Goal: Transaction & Acquisition: Purchase product/service

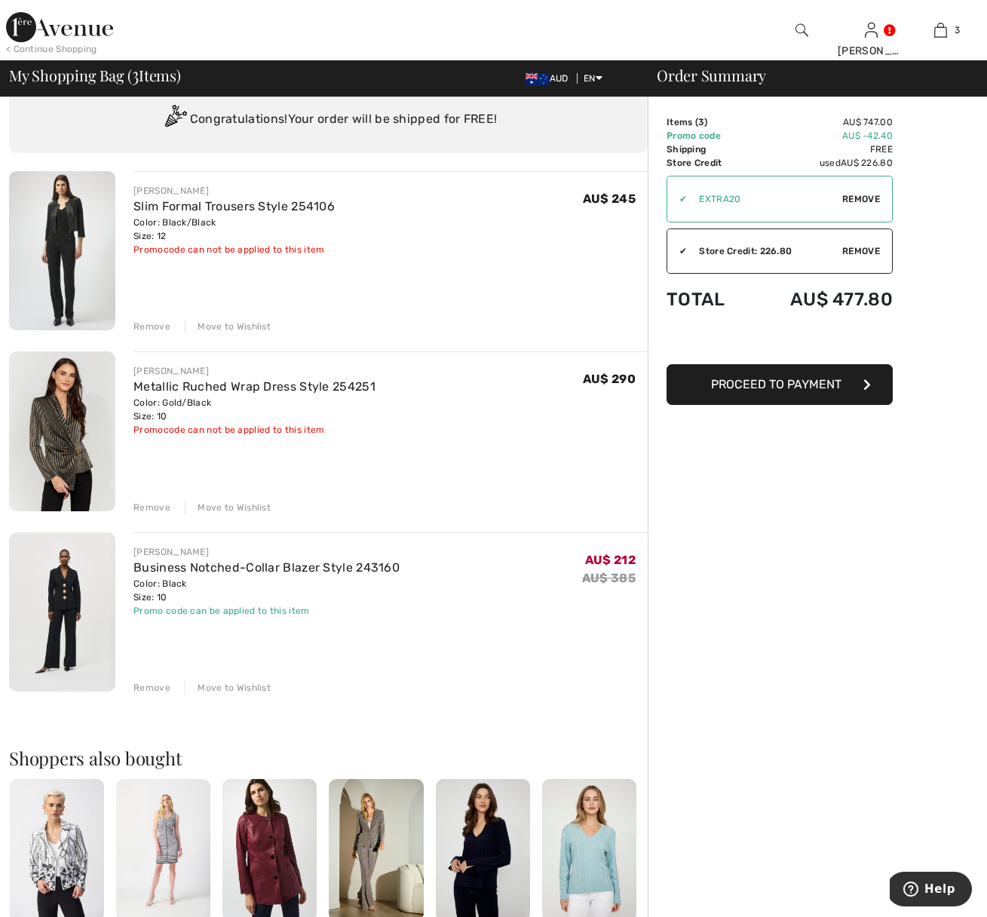
scroll to position [47, 0]
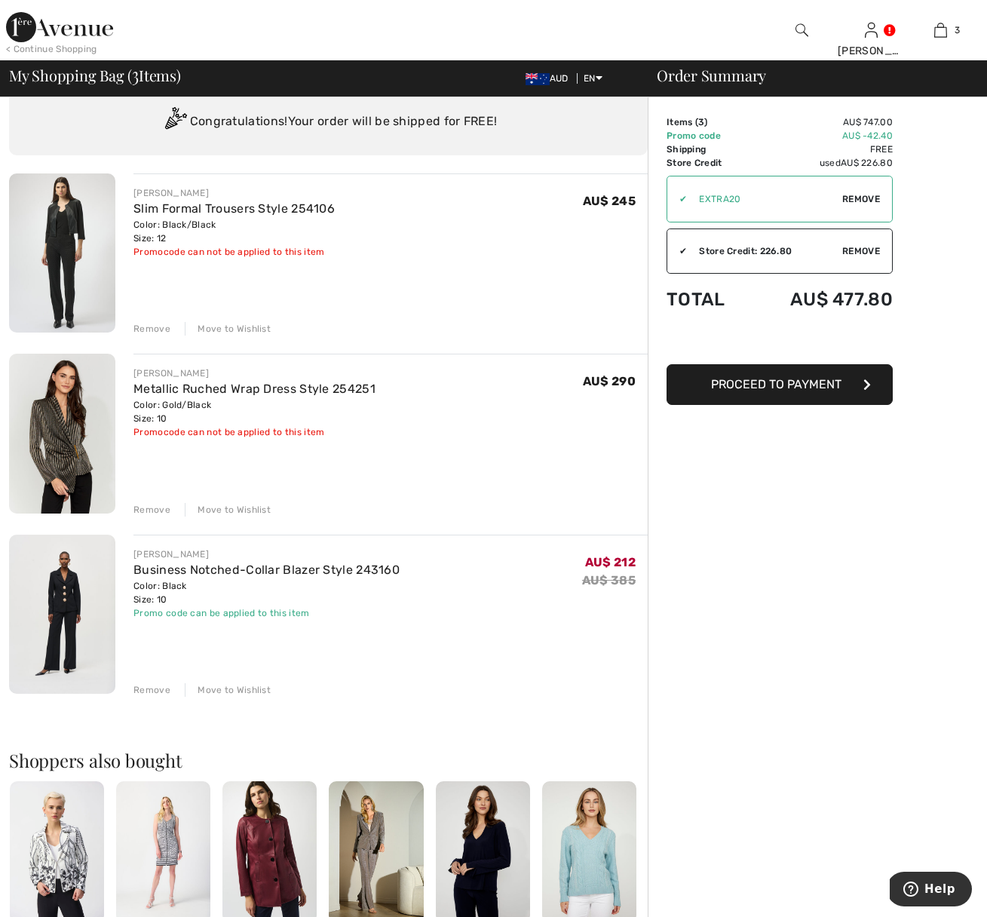
click at [77, 237] on img at bounding box center [62, 252] width 106 height 159
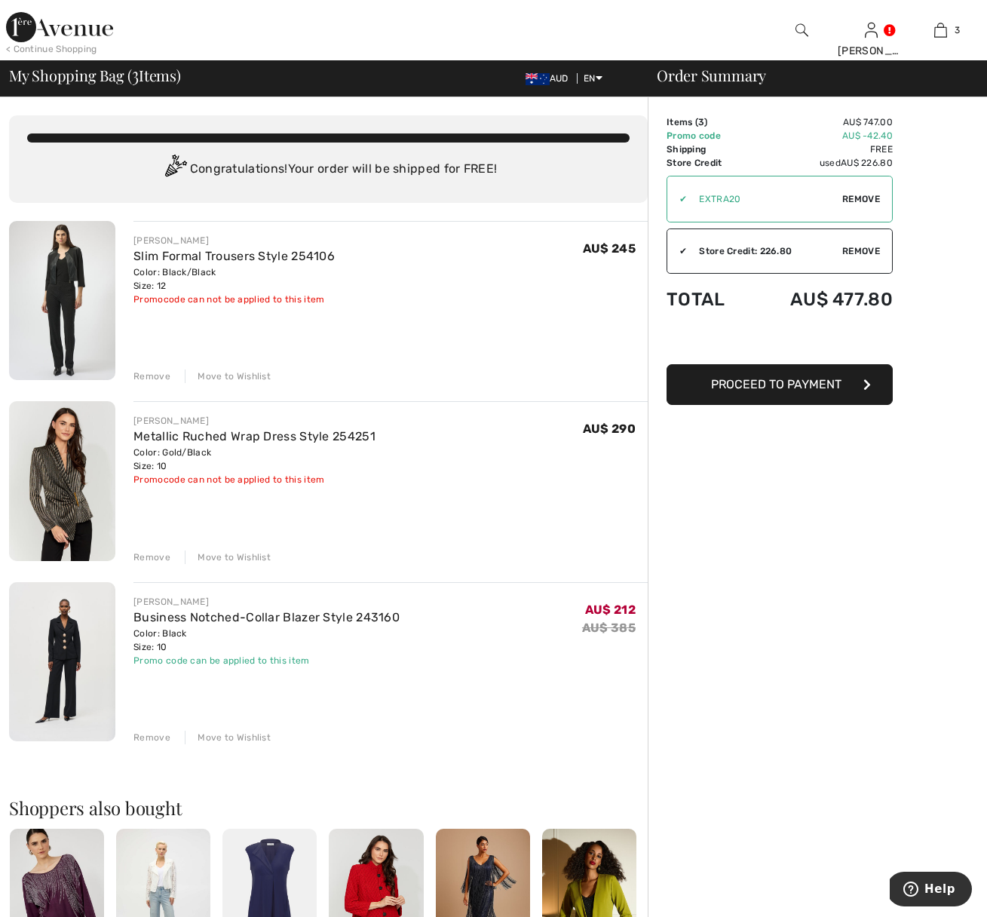
click at [69, 470] on img at bounding box center [62, 480] width 106 height 159
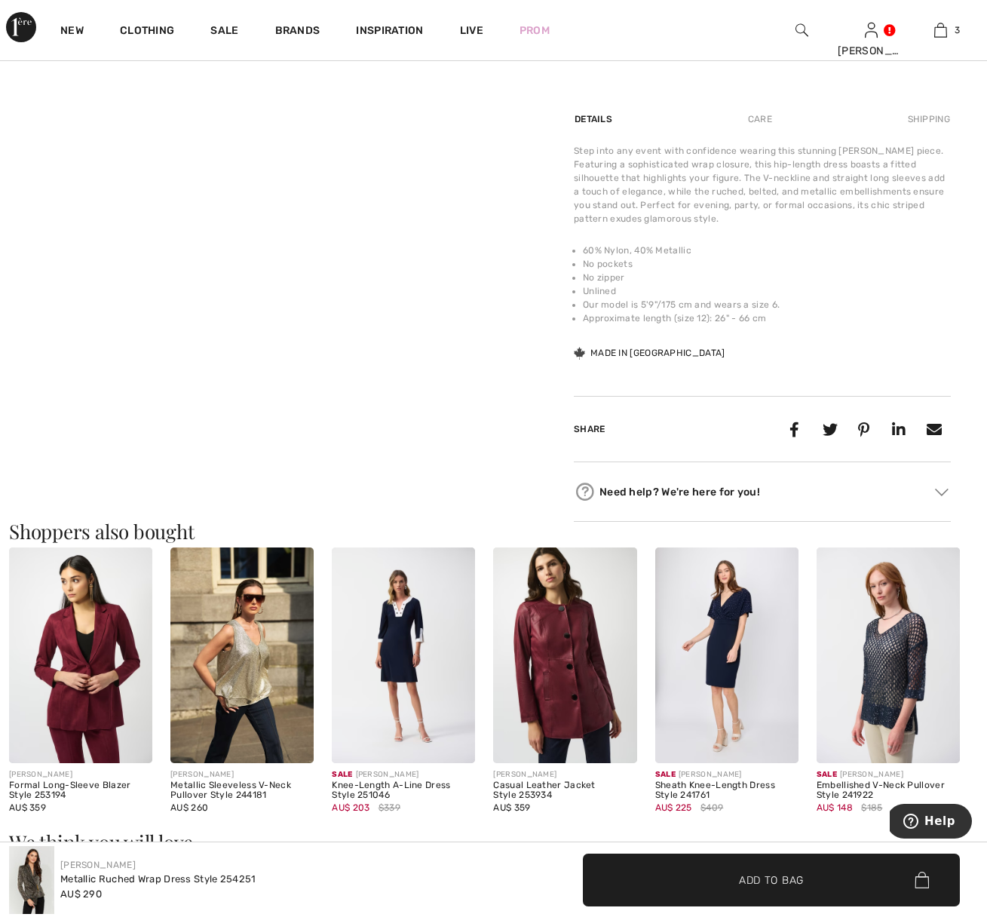
scroll to position [967, 0]
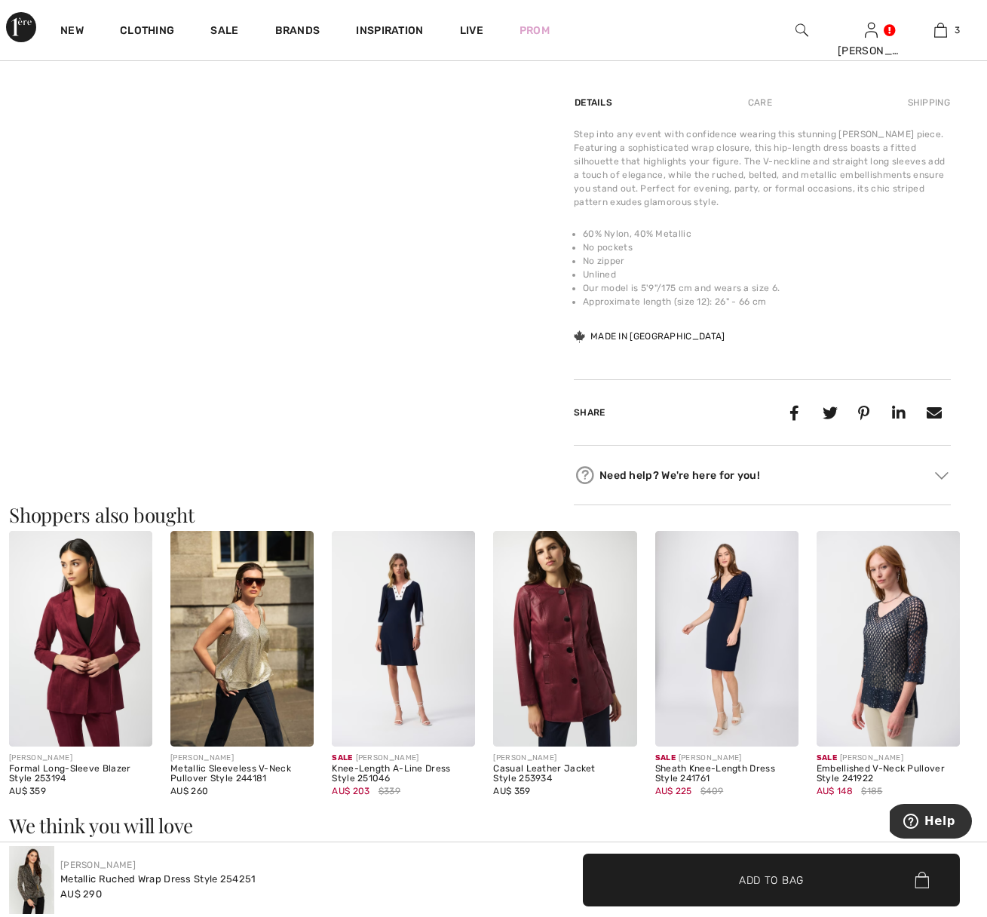
click at [934, 477] on div "Need help? We're here for you!" at bounding box center [762, 475] width 377 height 23
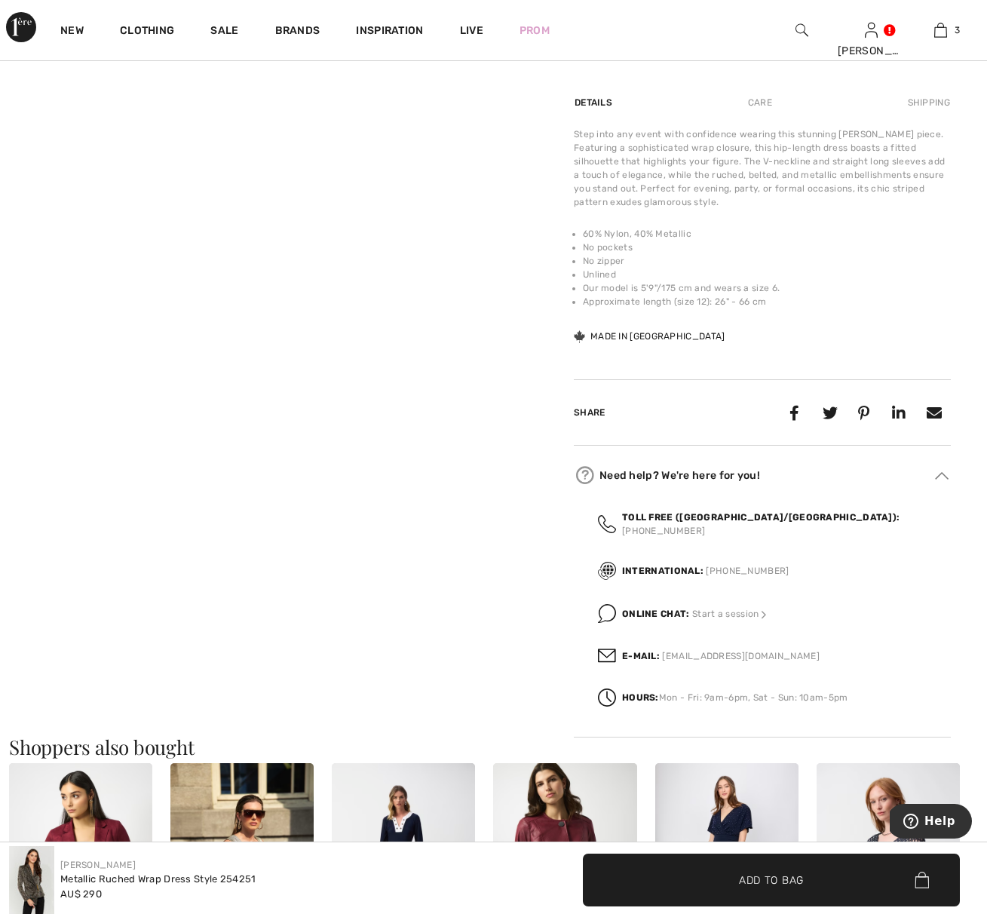
click at [676, 608] on strong "Online Chat:" at bounding box center [656, 613] width 68 height 11
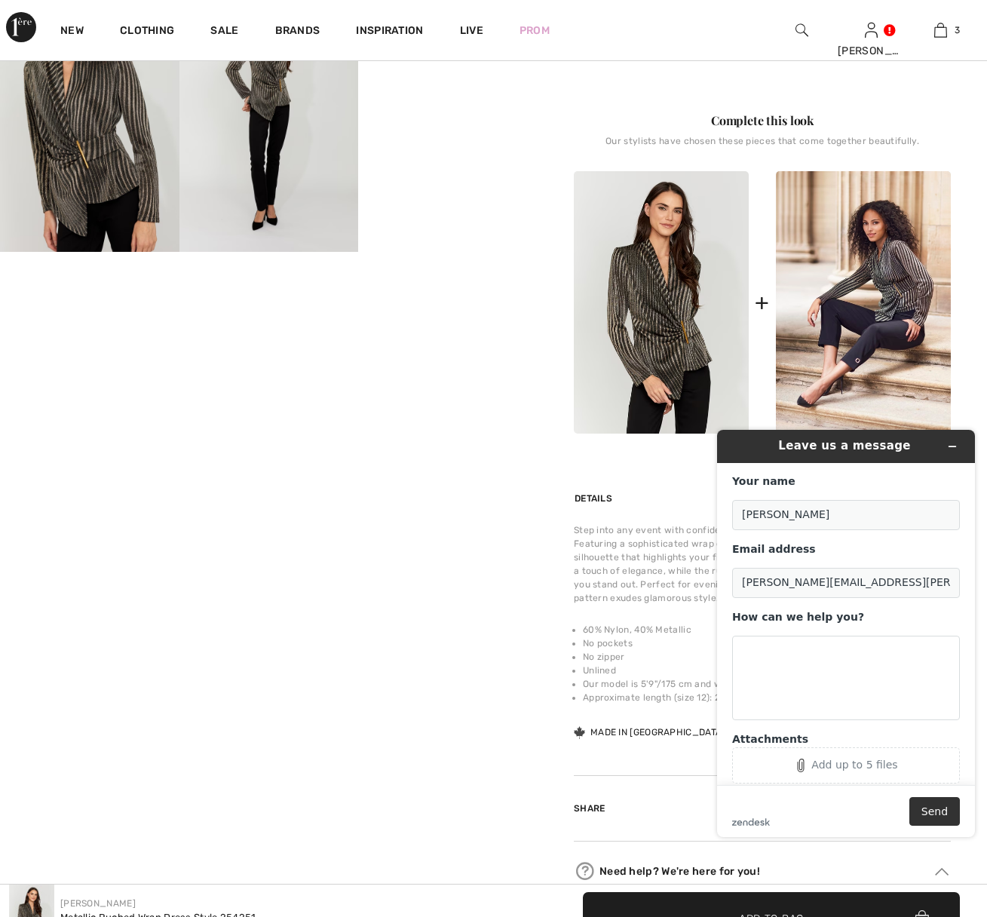
scroll to position [577, 0]
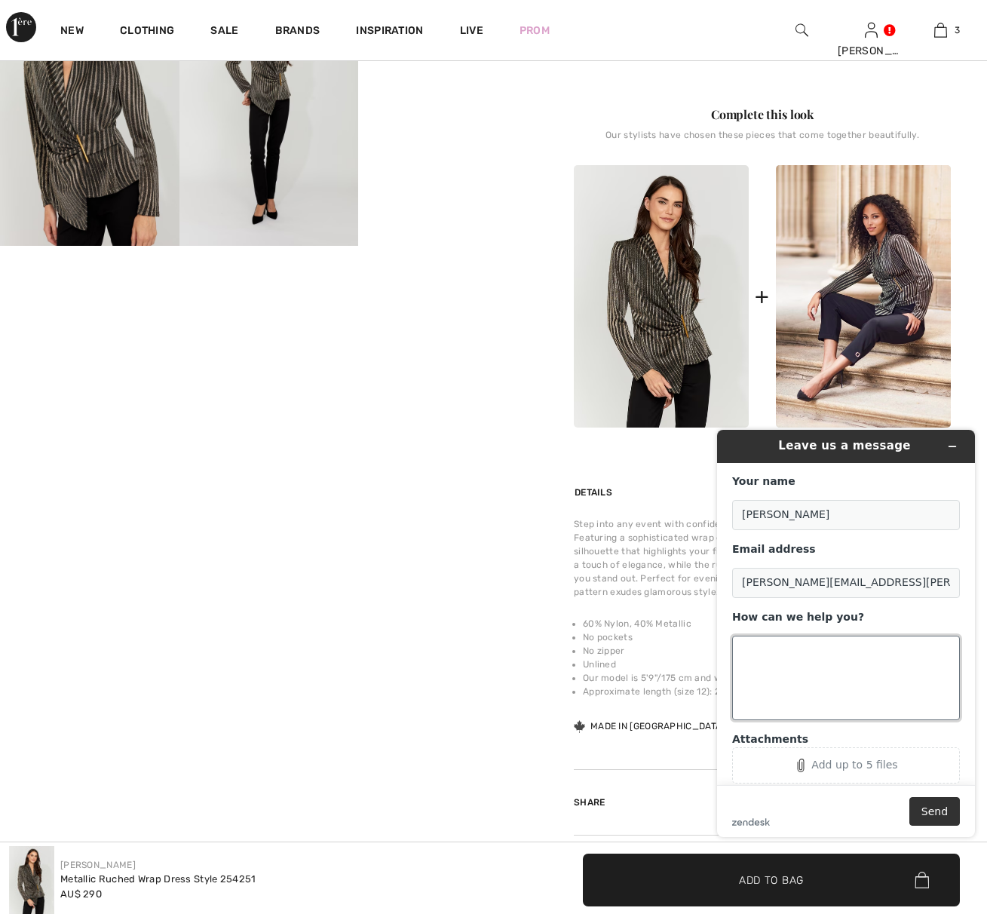
click at [750, 648] on textarea "How can we help you?" at bounding box center [846, 677] width 228 height 84
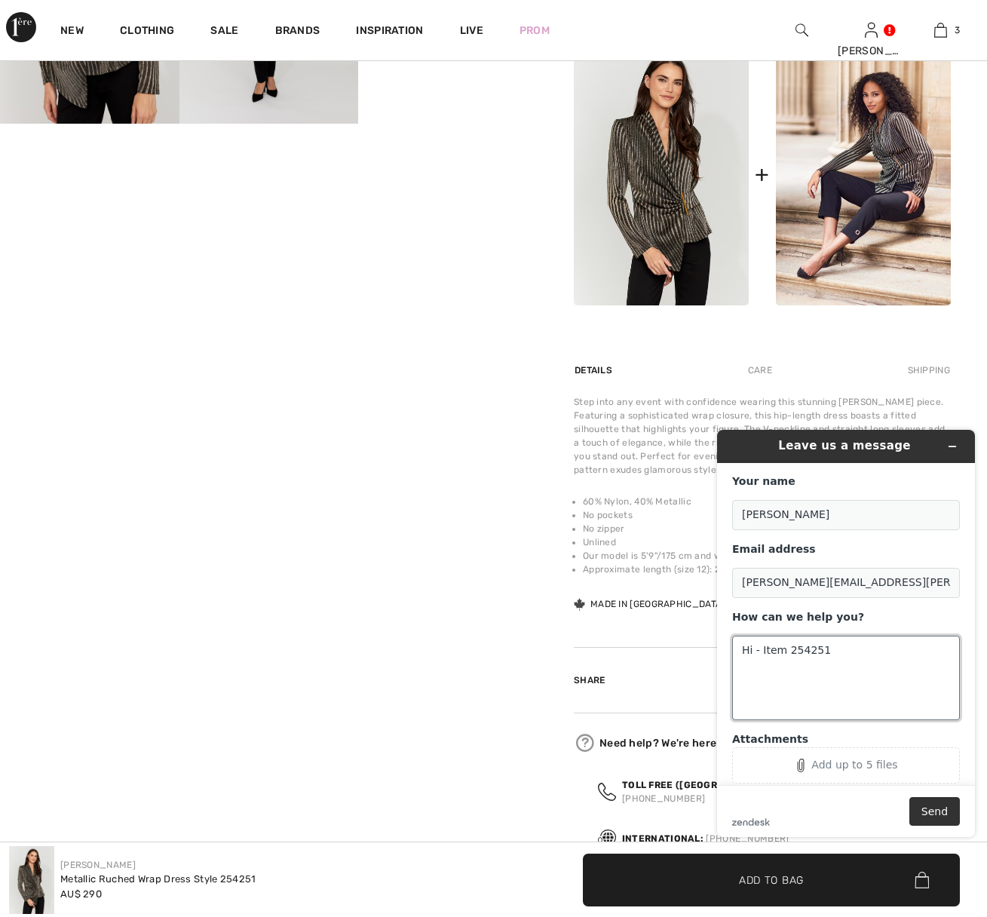
scroll to position [776, 0]
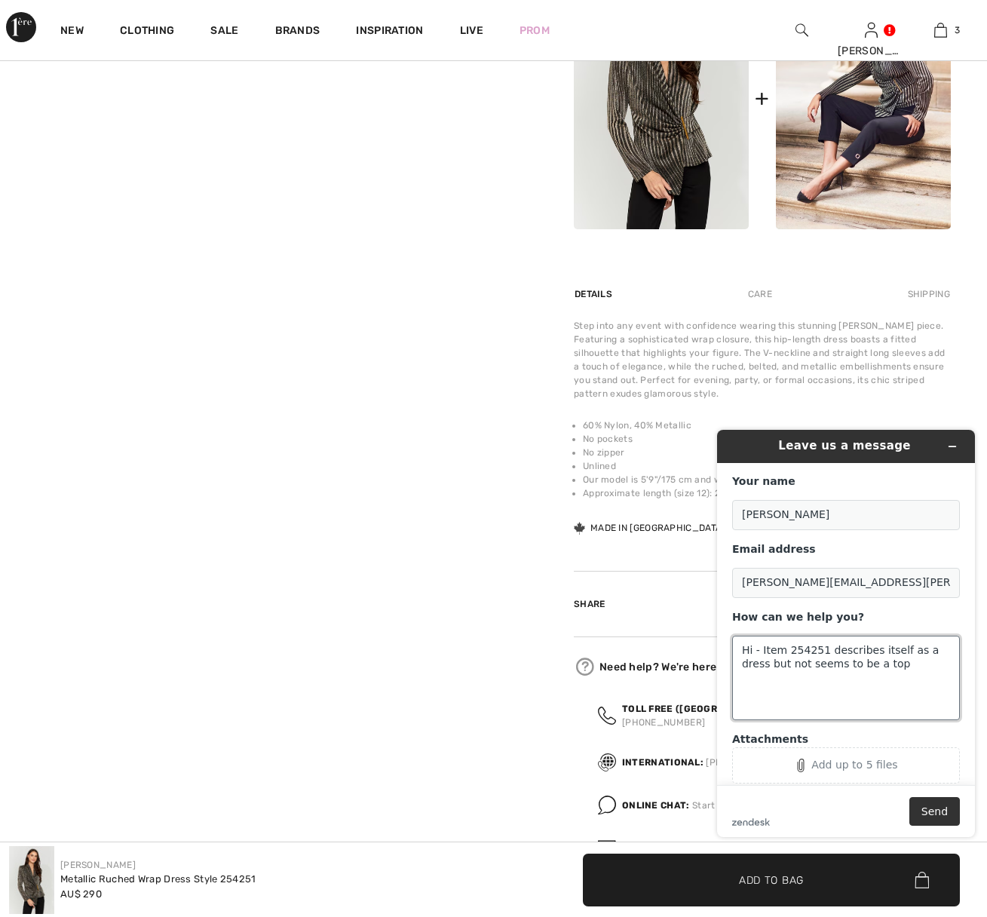
drag, startPoint x: 789, startPoint y: 662, endPoint x: 806, endPoint y: 661, distance: 16.6
click at [806, 661] on textarea "Hi - Item 254251 describes itself as a dress but not seems to be a top" at bounding box center [846, 677] width 228 height 84
click at [886, 665] on textarea "Hi - Item 254251 describes itself as a dress but it seems to be a top" at bounding box center [846, 677] width 228 height 84
drag, startPoint x: 905, startPoint y: 664, endPoint x: 753, endPoint y: 637, distance: 154.7
click at [753, 637] on textarea "Hi - Item 254251 describes itself as a dress but it seems to be a top" at bounding box center [846, 677] width 228 height 84
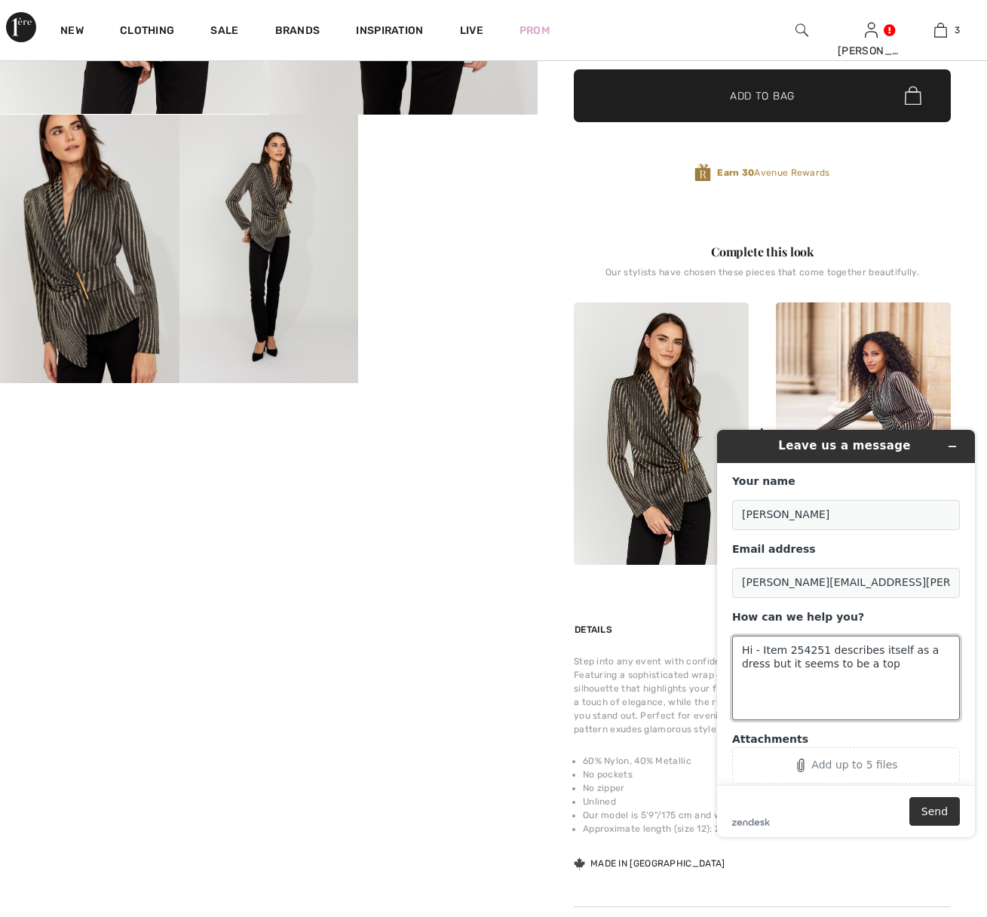
scroll to position [426, 0]
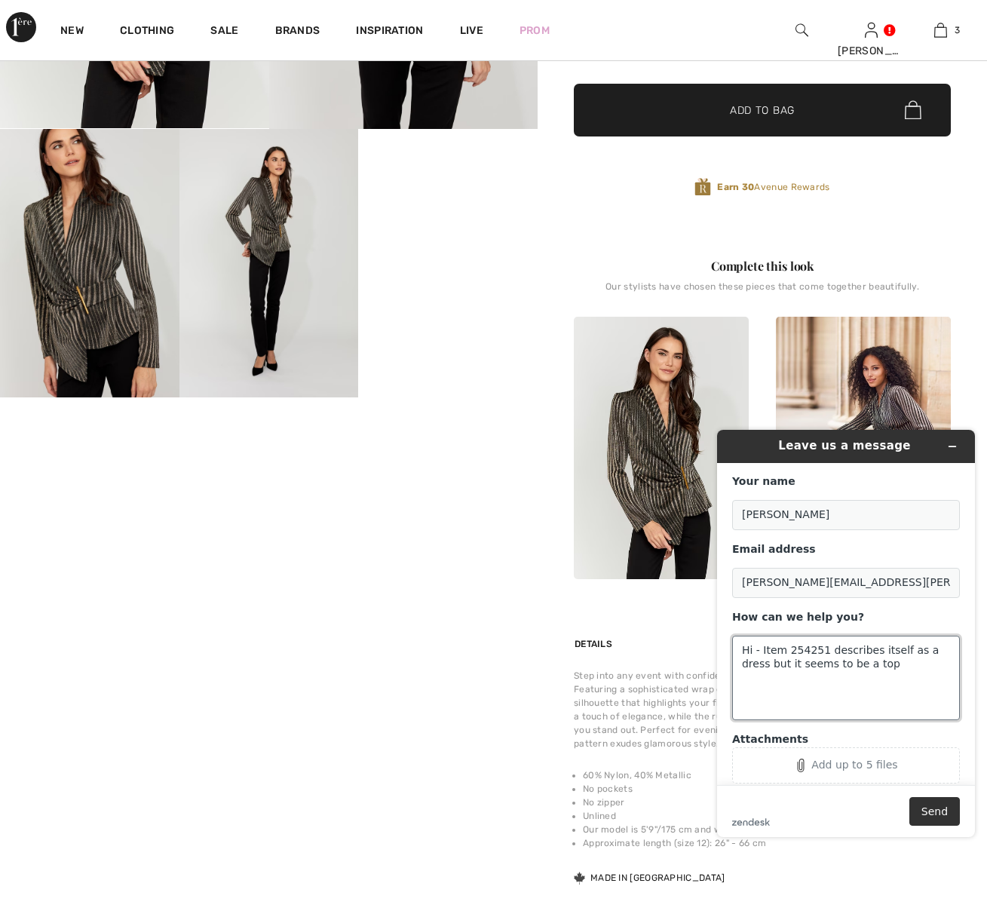
type textarea "Hi - Item 254251 describes itself as a dress but it seems to be a top"
click at [743, 438] on div "Leave us a message" at bounding box center [845, 446] width 237 height 21
click at [617, 372] on img at bounding box center [661, 448] width 175 height 263
click at [955, 443] on icon "Minimize widget" at bounding box center [952, 446] width 11 height 11
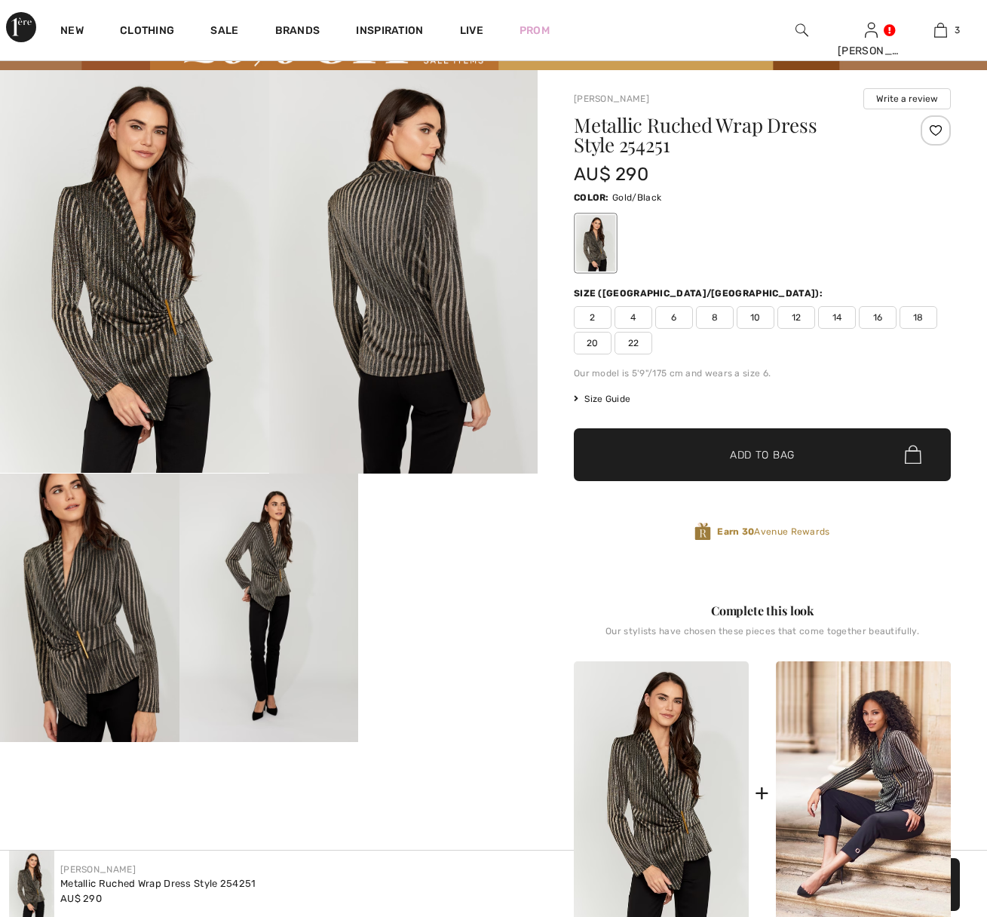
scroll to position [73, 0]
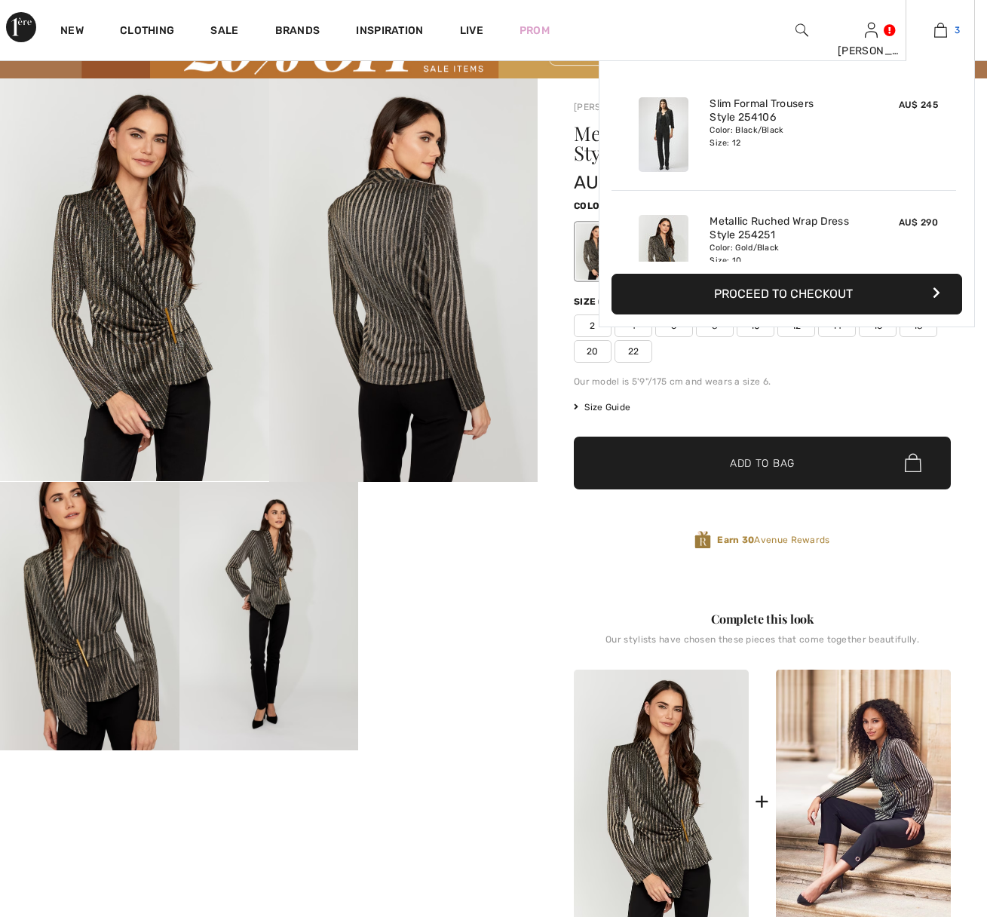
click at [944, 32] on img at bounding box center [940, 30] width 13 height 18
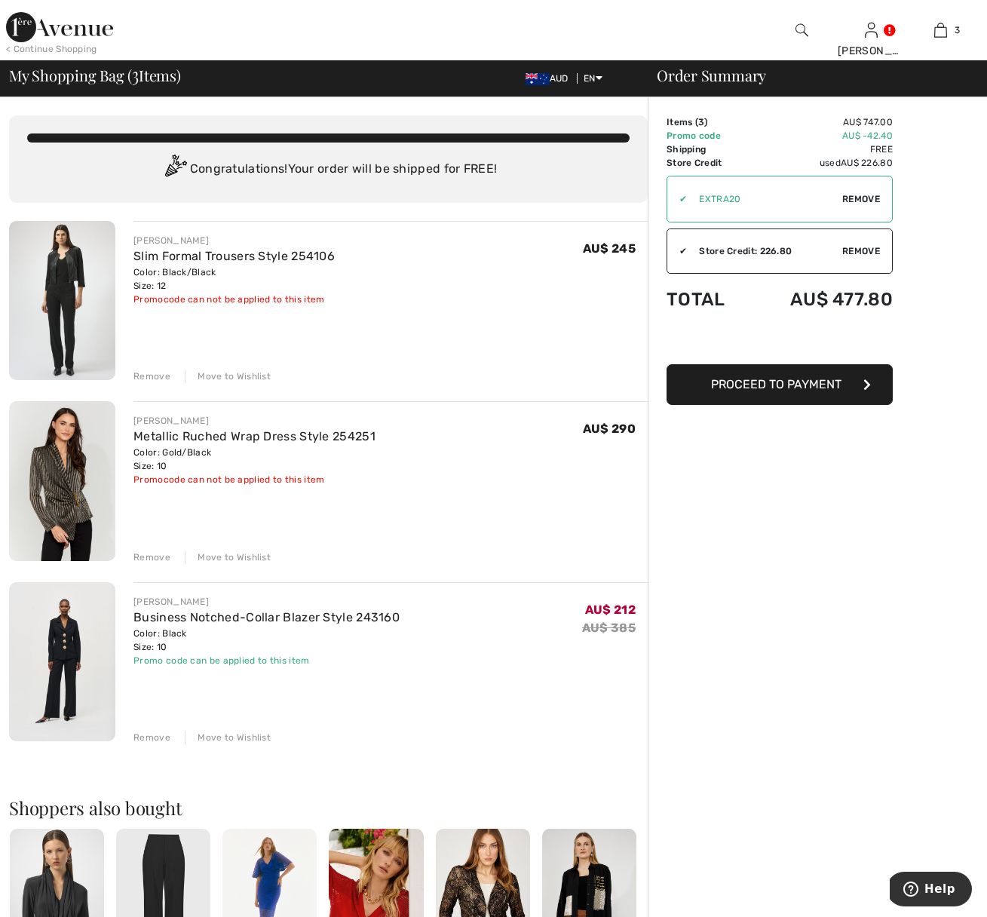
click at [59, 645] on img at bounding box center [62, 661] width 106 height 159
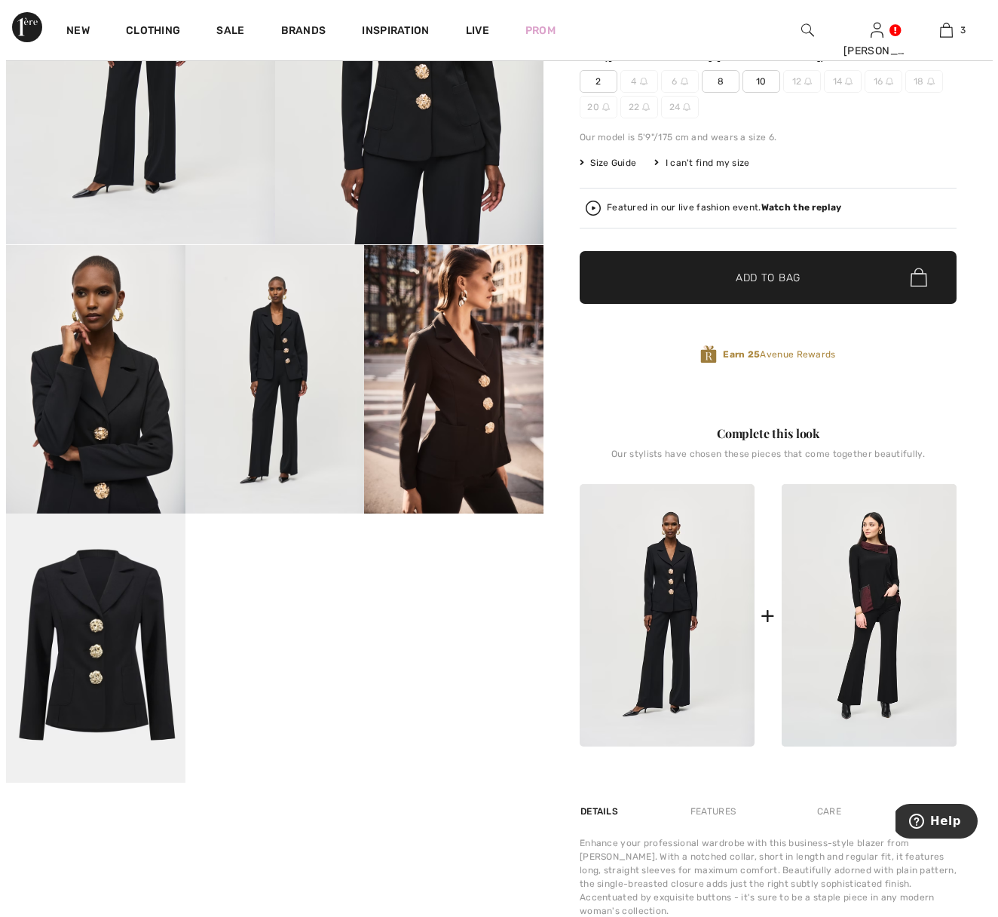
scroll to position [344, 0]
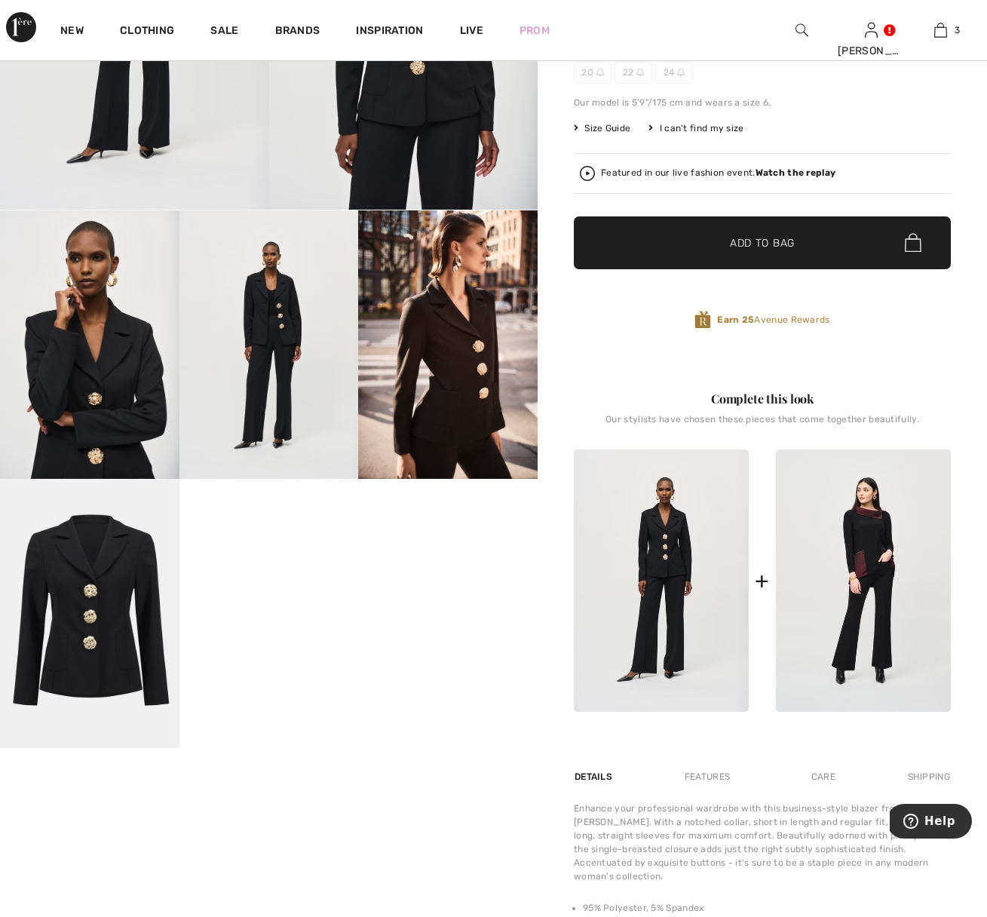
click at [468, 389] on img at bounding box center [447, 344] width 179 height 268
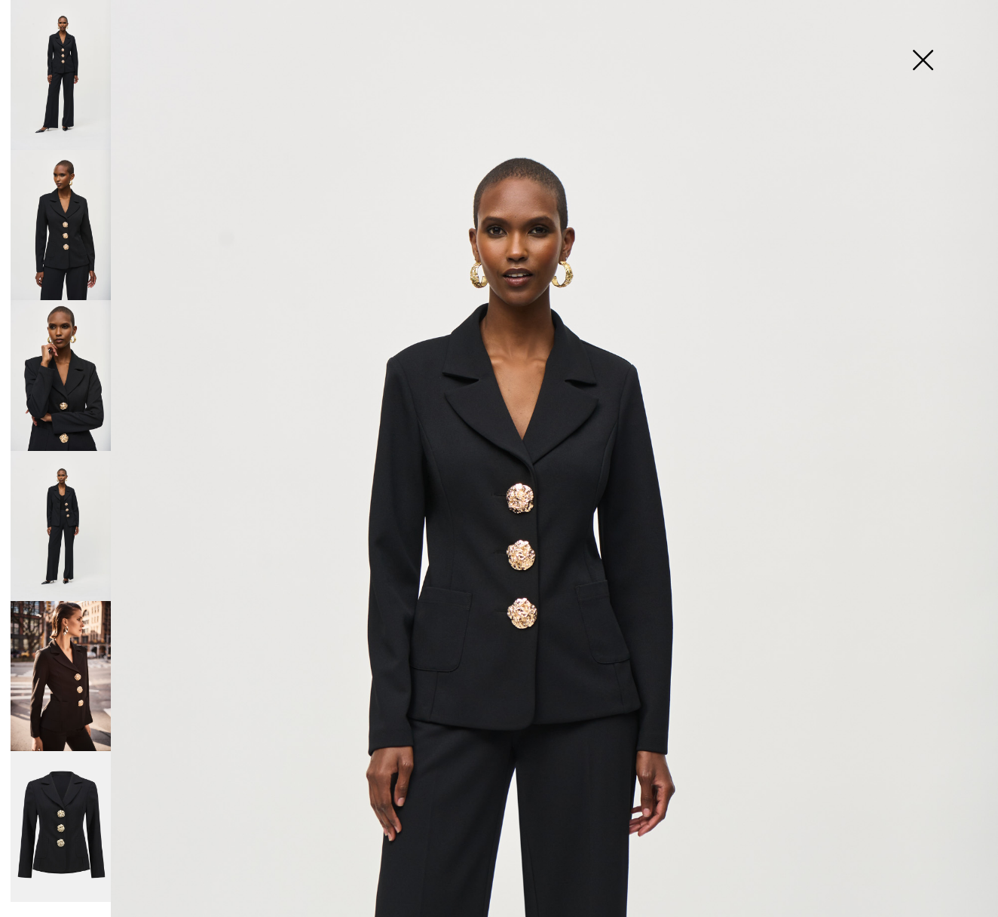
click at [79, 246] on img at bounding box center [61, 225] width 100 height 150
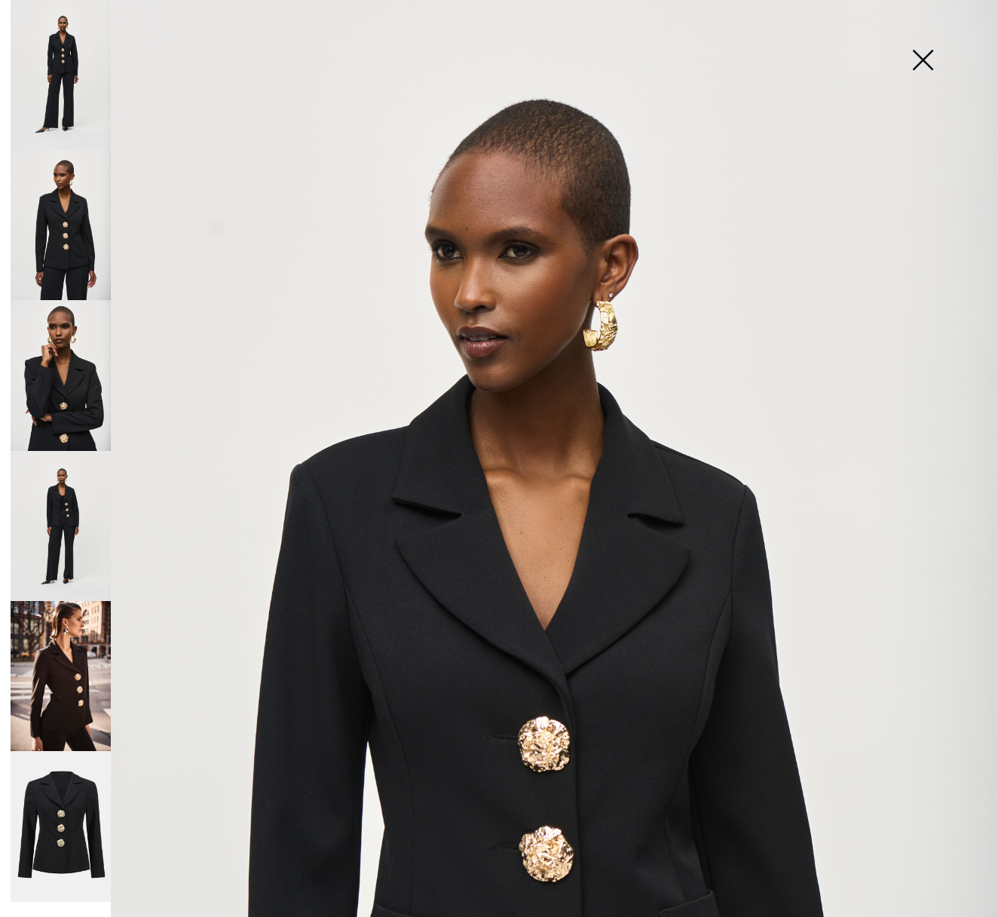
click at [70, 342] on img at bounding box center [61, 375] width 100 height 150
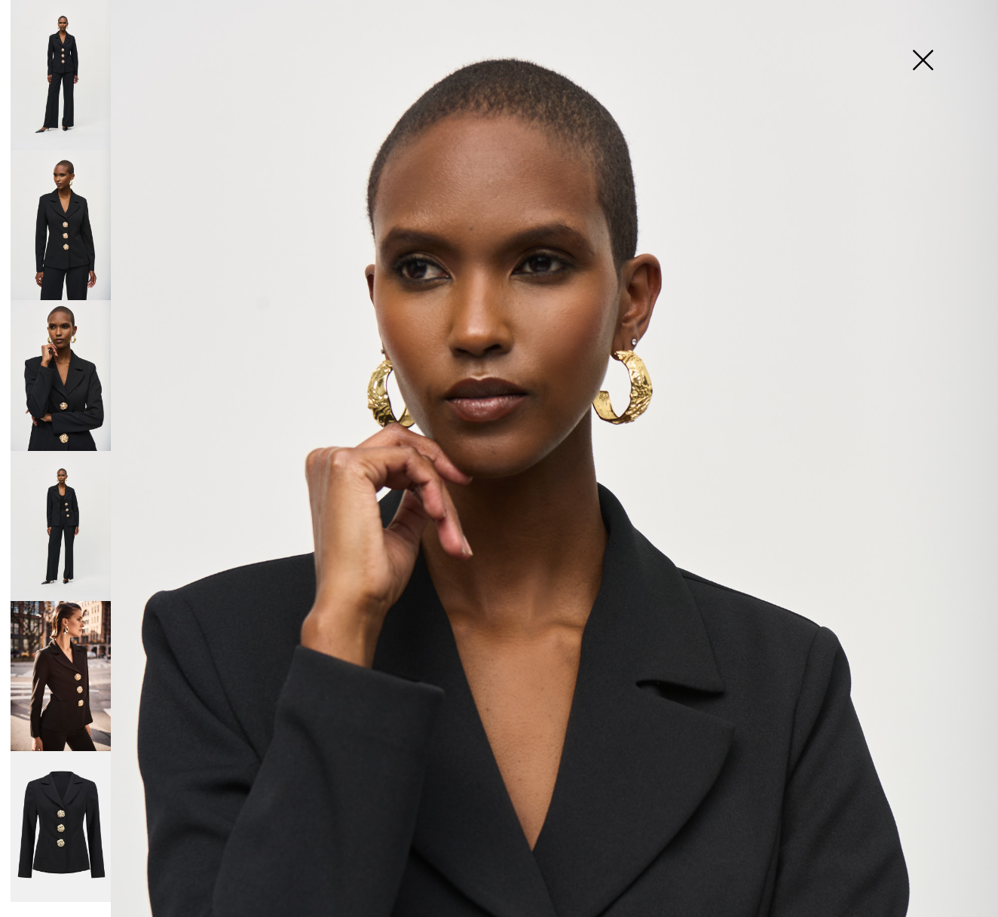
click at [53, 505] on img at bounding box center [61, 526] width 100 height 150
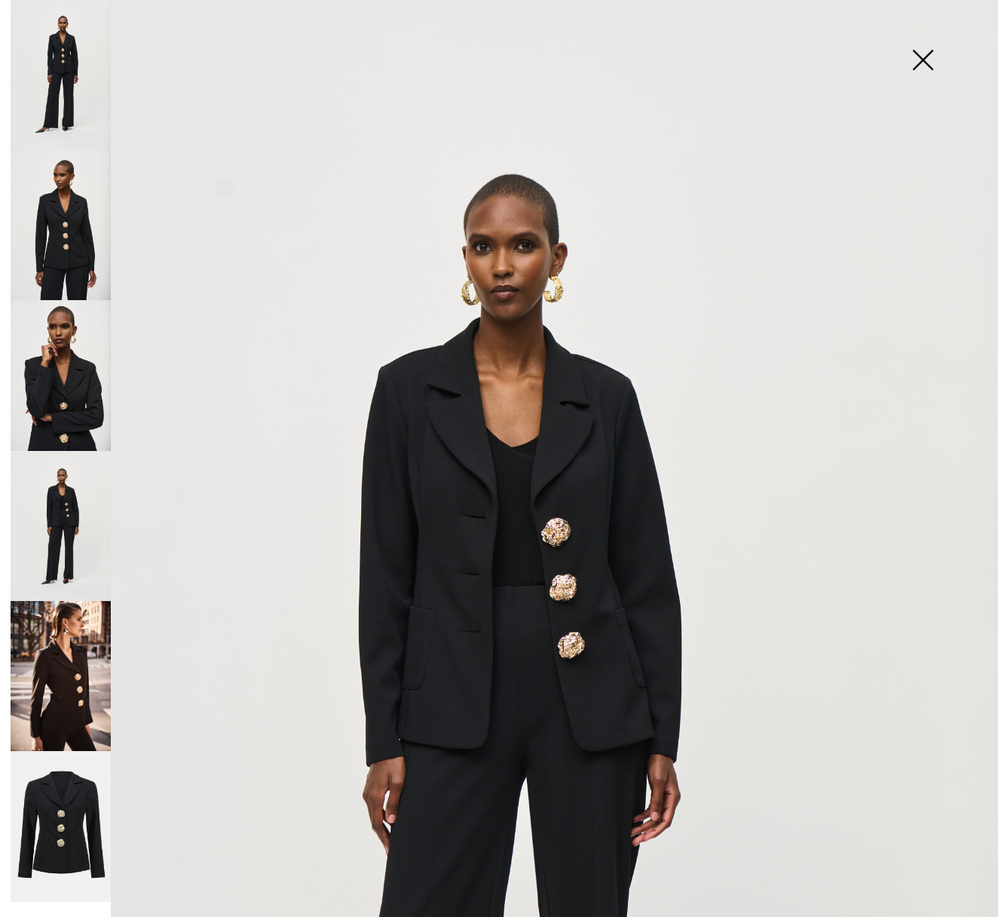
click at [54, 601] on img at bounding box center [61, 676] width 100 height 151
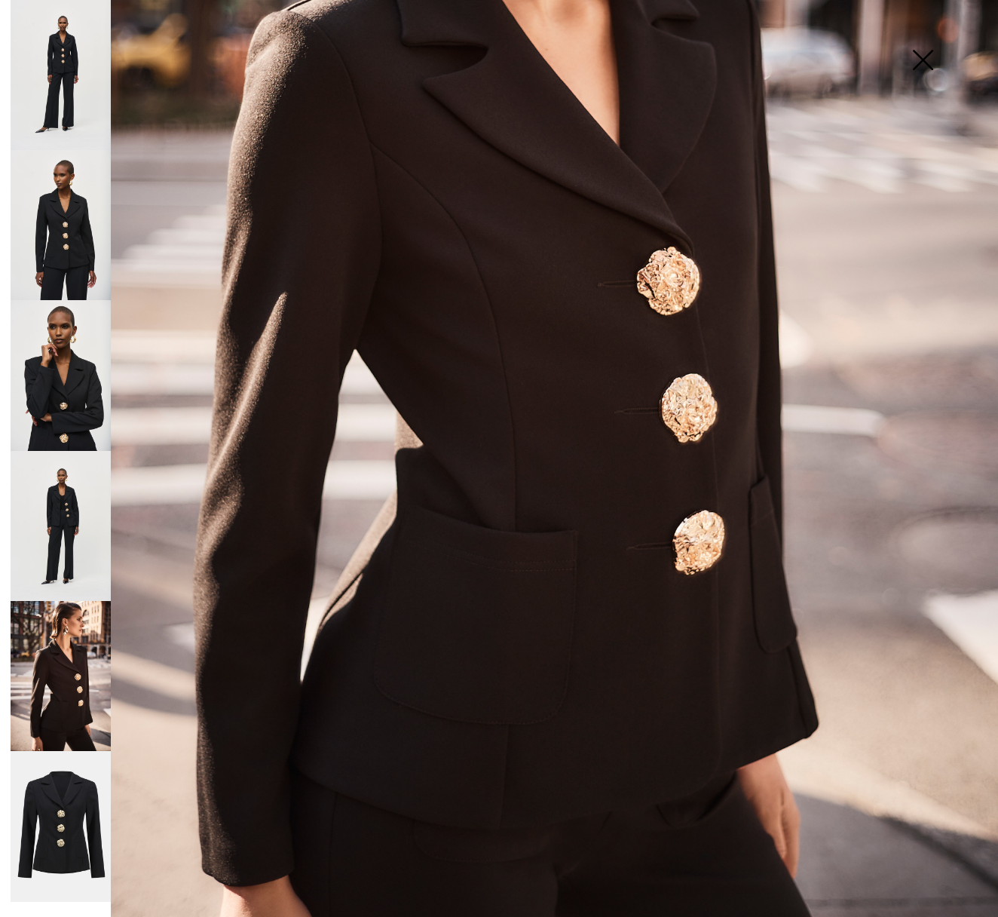
scroll to position [481, 0]
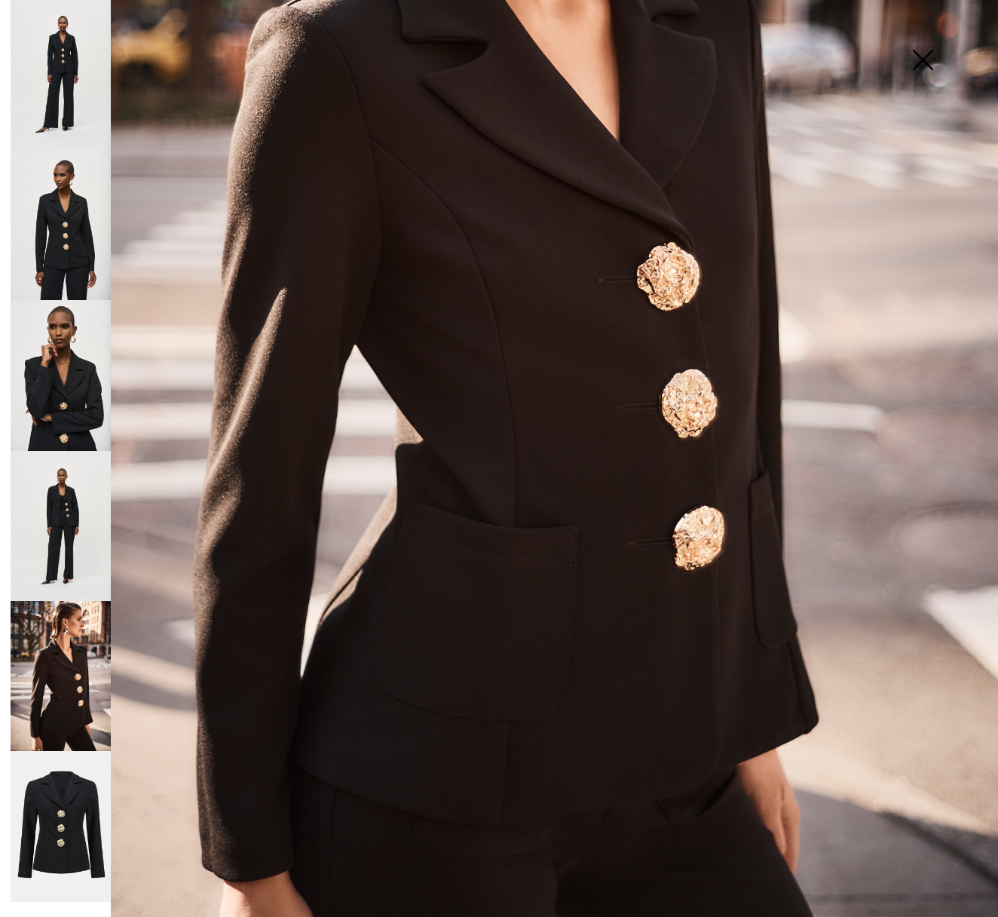
click at [67, 794] on img at bounding box center [61, 826] width 100 height 151
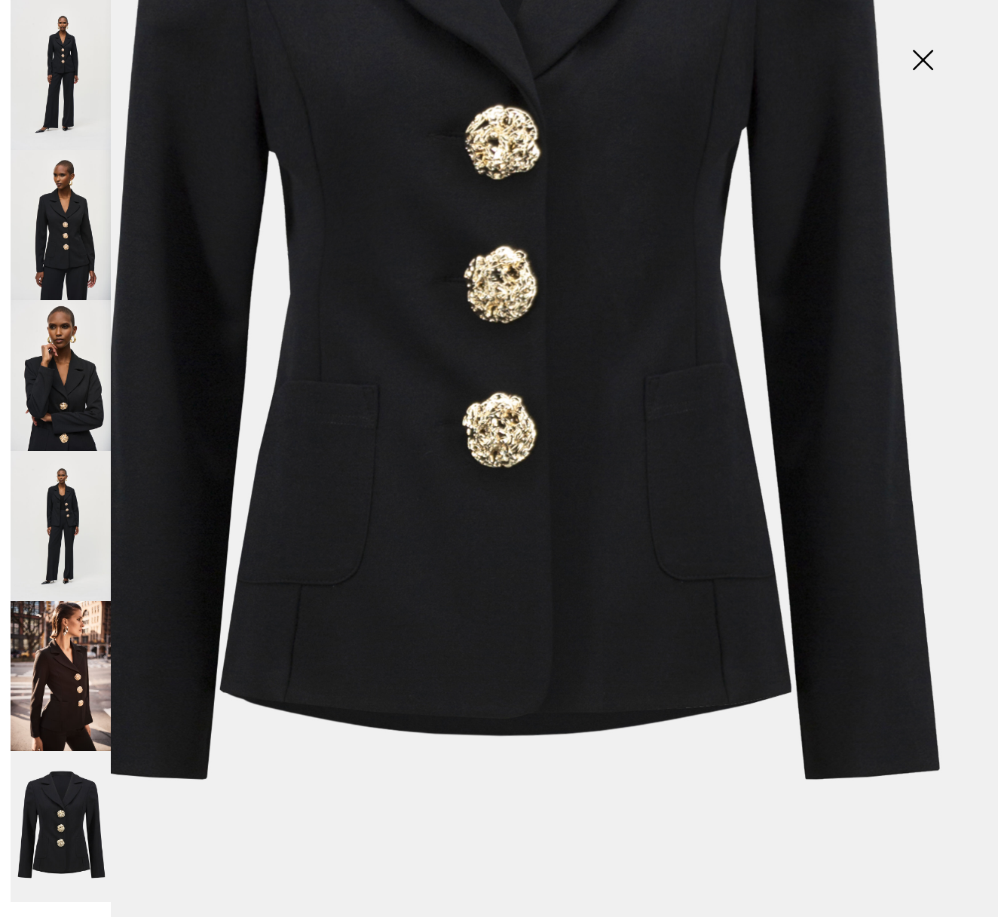
click at [71, 491] on img at bounding box center [61, 526] width 100 height 150
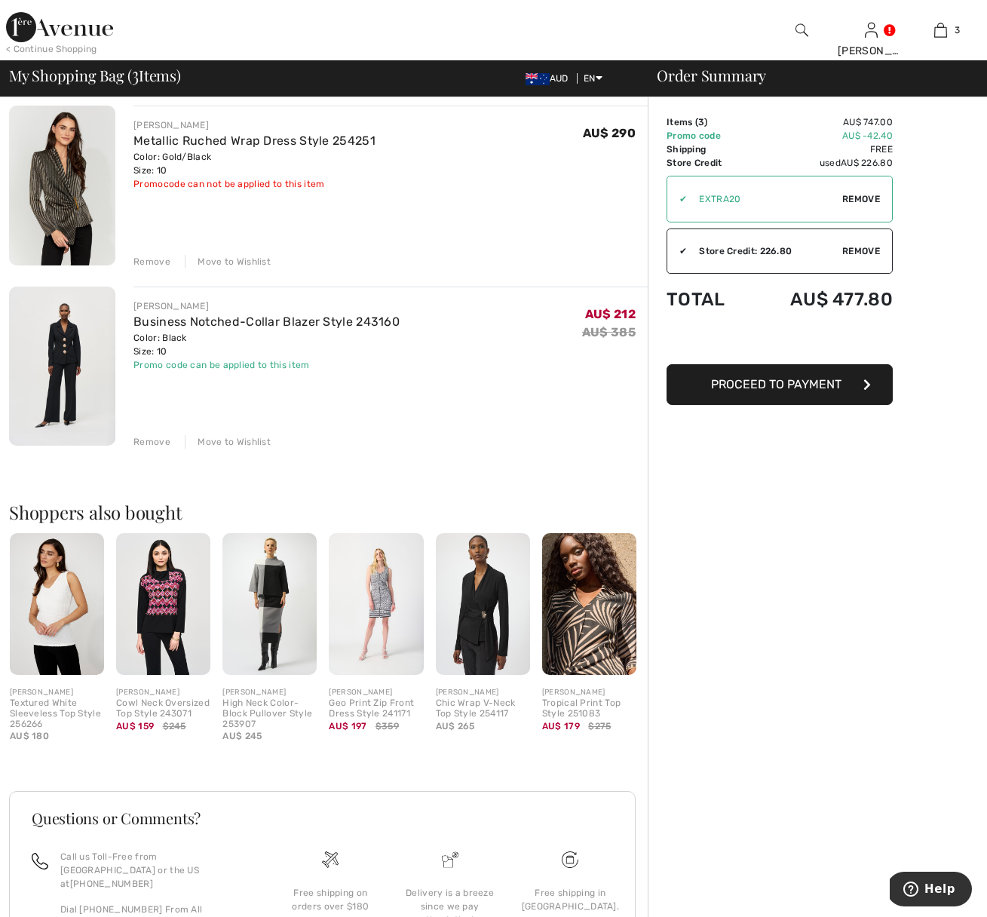
scroll to position [289, 0]
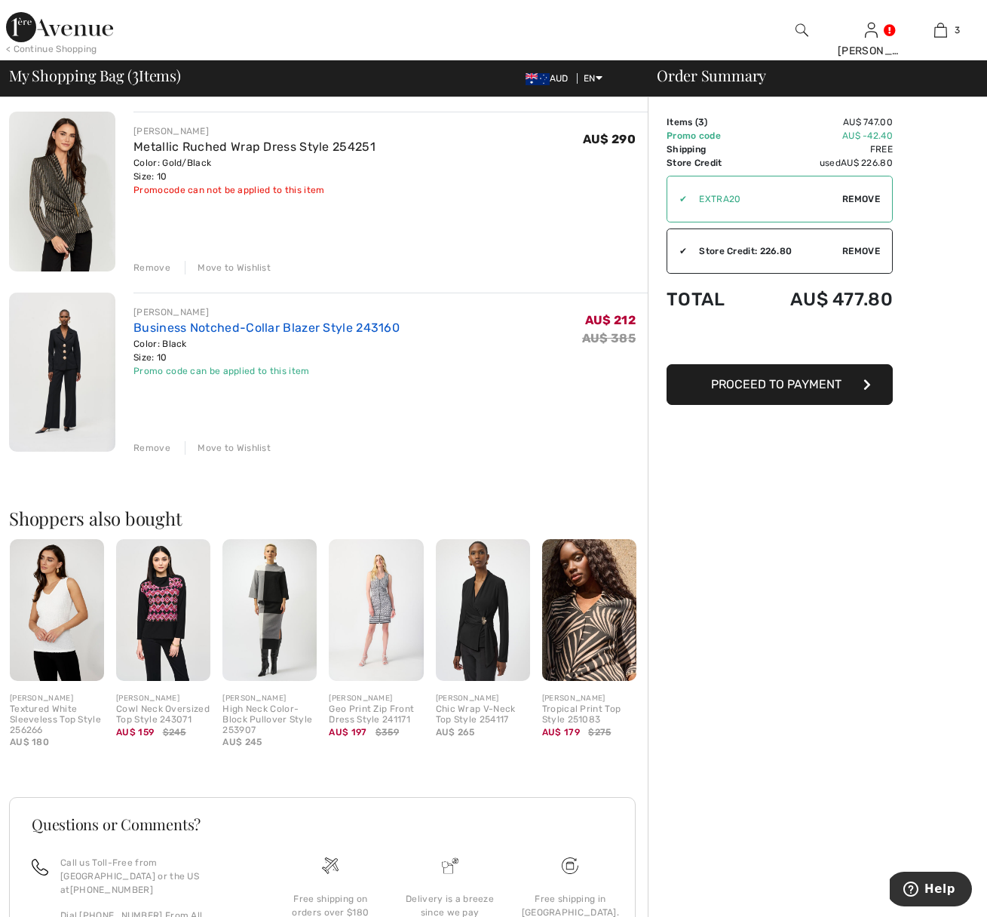
click at [182, 326] on link "Business Notched-Collar Blazer Style 243160" at bounding box center [266, 327] width 266 height 14
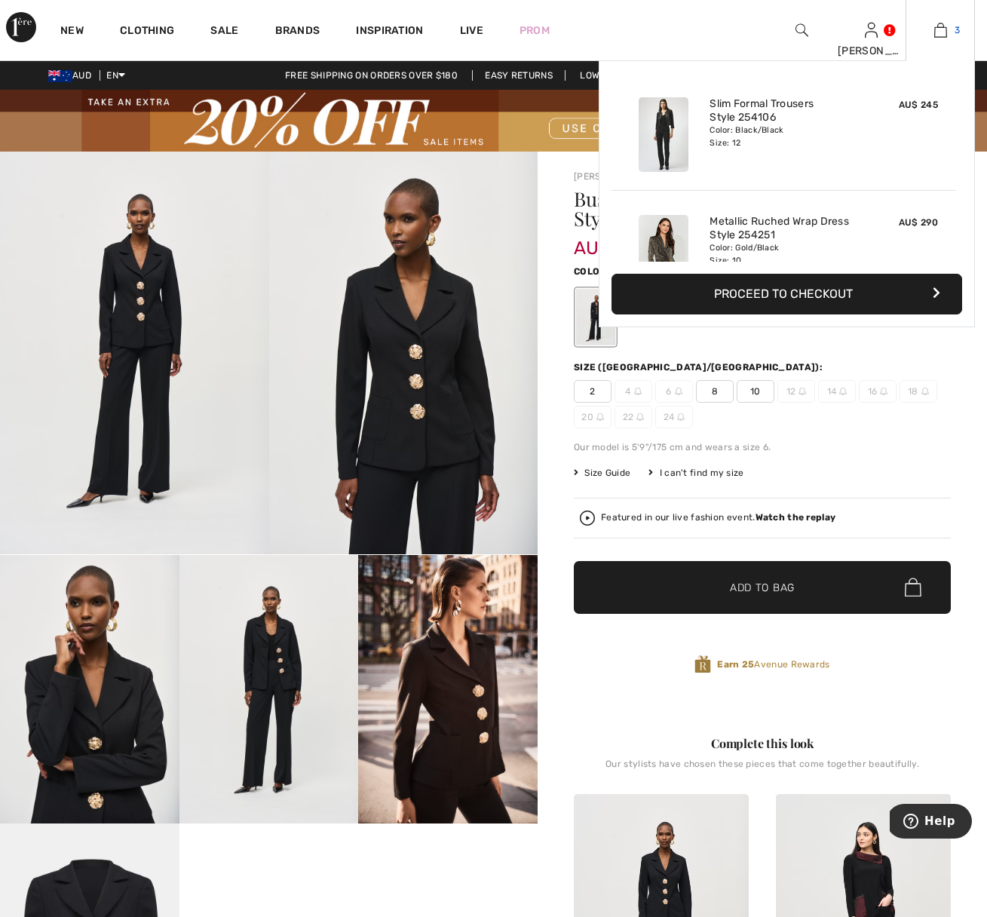
click at [936, 32] on img at bounding box center [940, 30] width 13 height 18
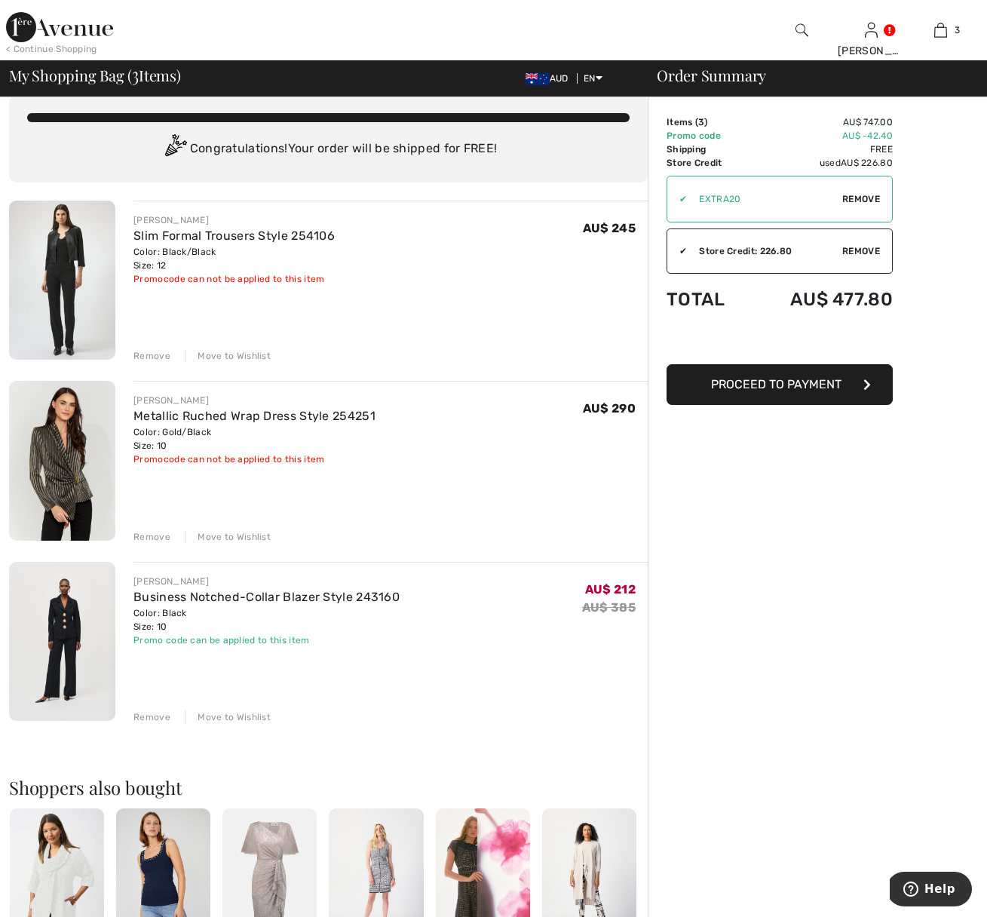
scroll to position [19, 0]
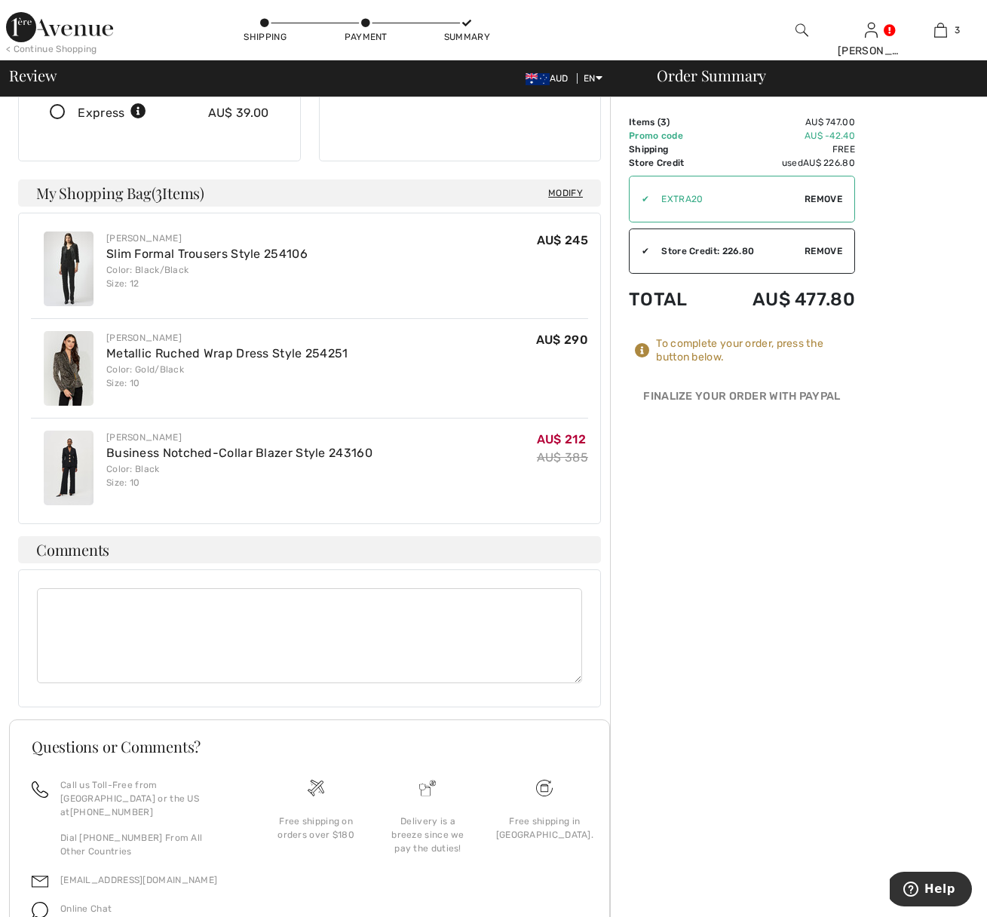
scroll to position [337, 0]
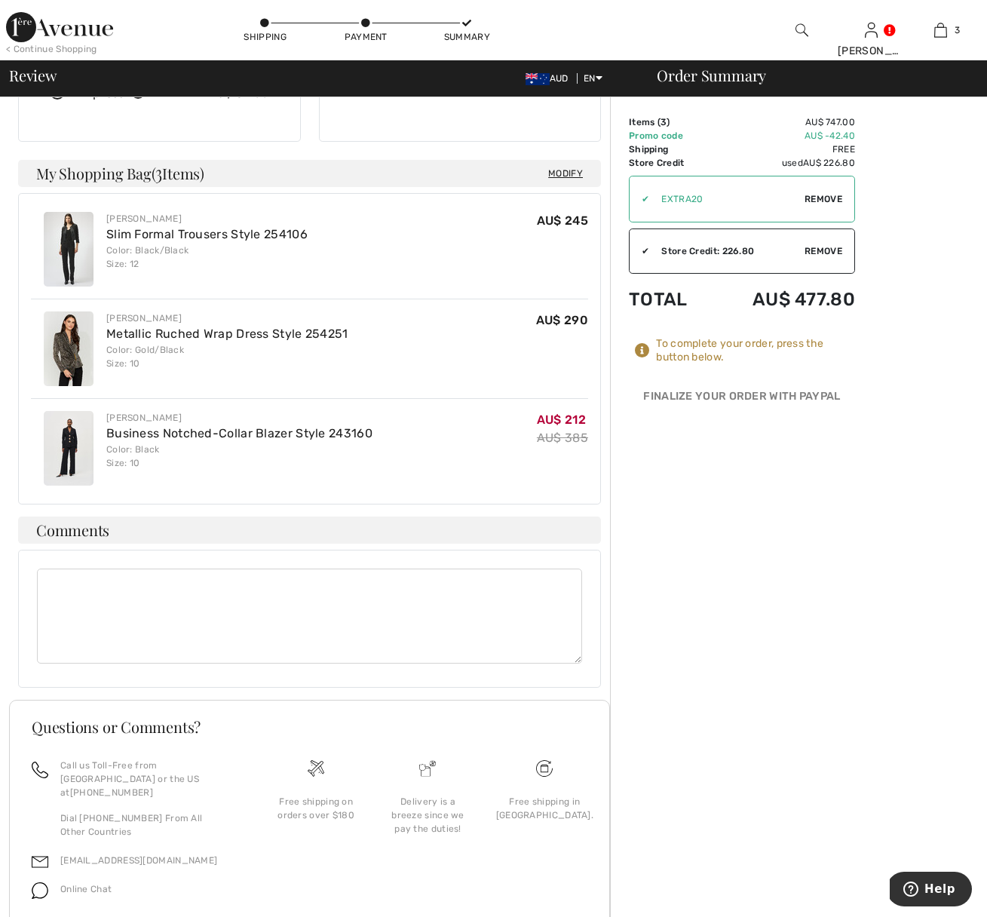
click at [140, 574] on textarea at bounding box center [309, 615] width 545 height 95
click at [132, 568] on textarea "My Address is [PERSON_NAME]" at bounding box center [309, 615] width 545 height 95
click at [116, 591] on textarea "My Address is [PERSON_NAME]" at bounding box center [309, 615] width 545 height 95
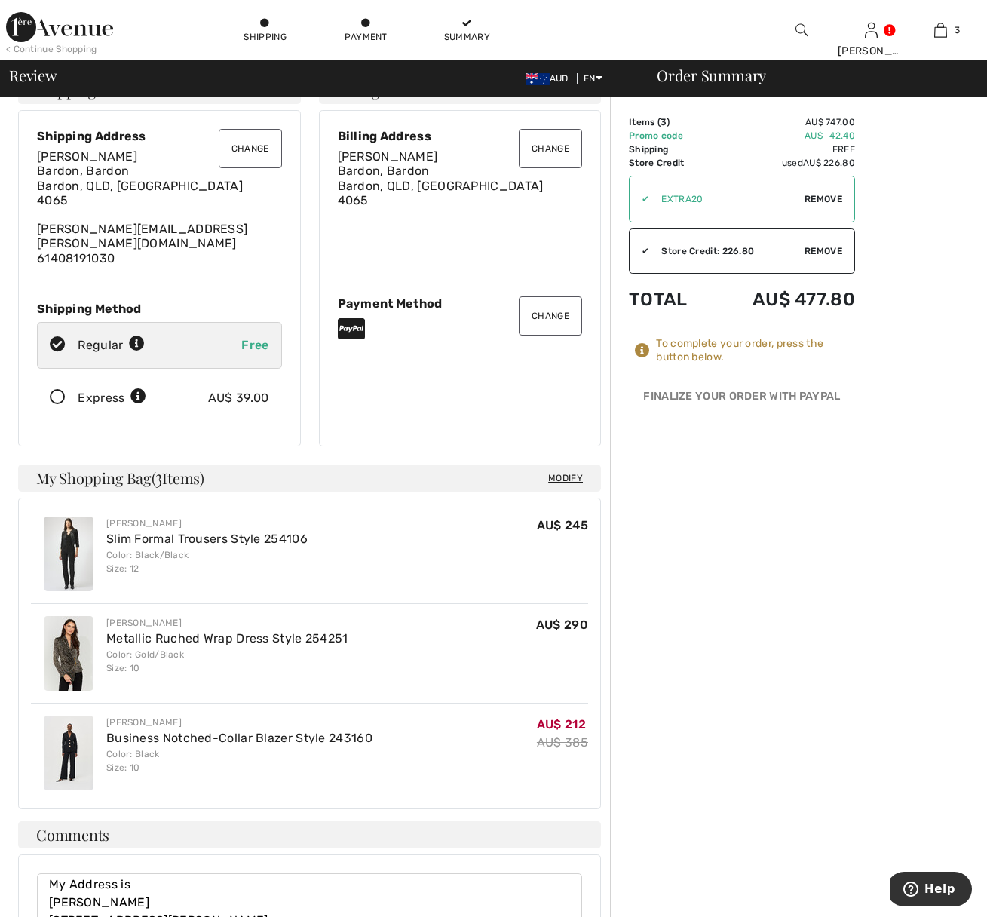
scroll to position [0, 0]
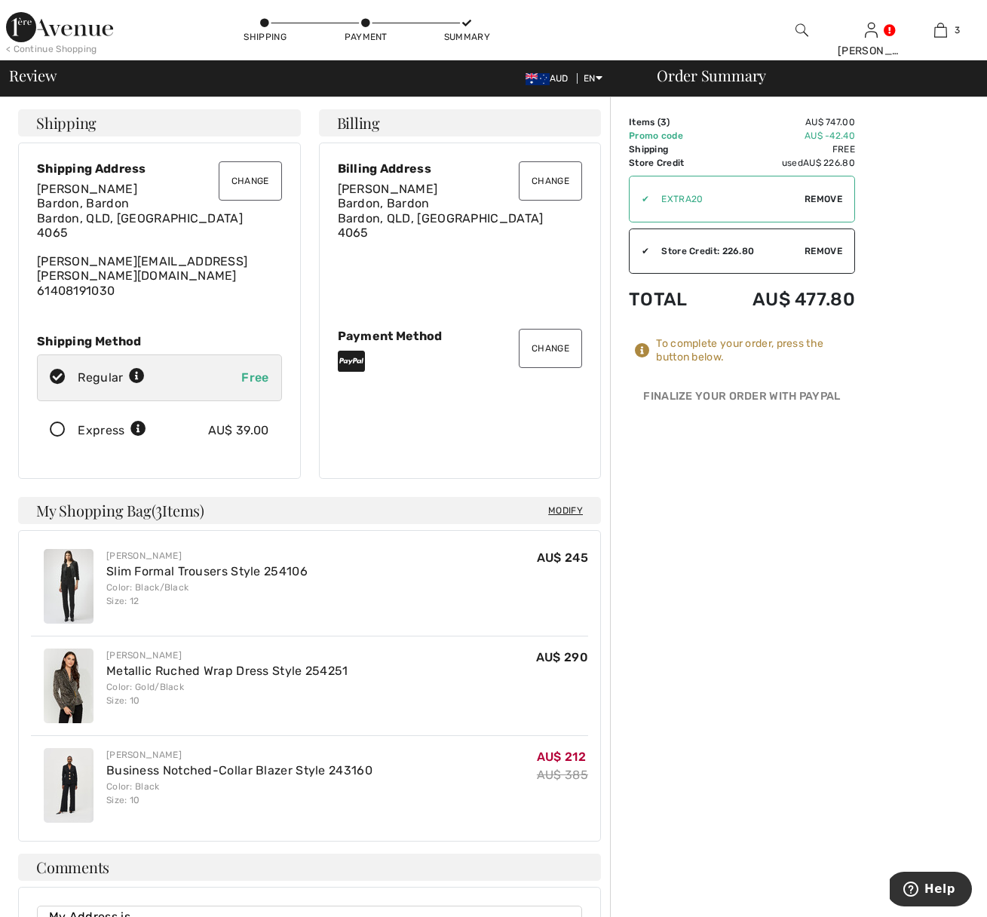
type textarea "My Address is [PERSON_NAME] [STREET_ADDRESS][PERSON_NAME]"
click at [253, 182] on button "Change" at bounding box center [250, 180] width 63 height 39
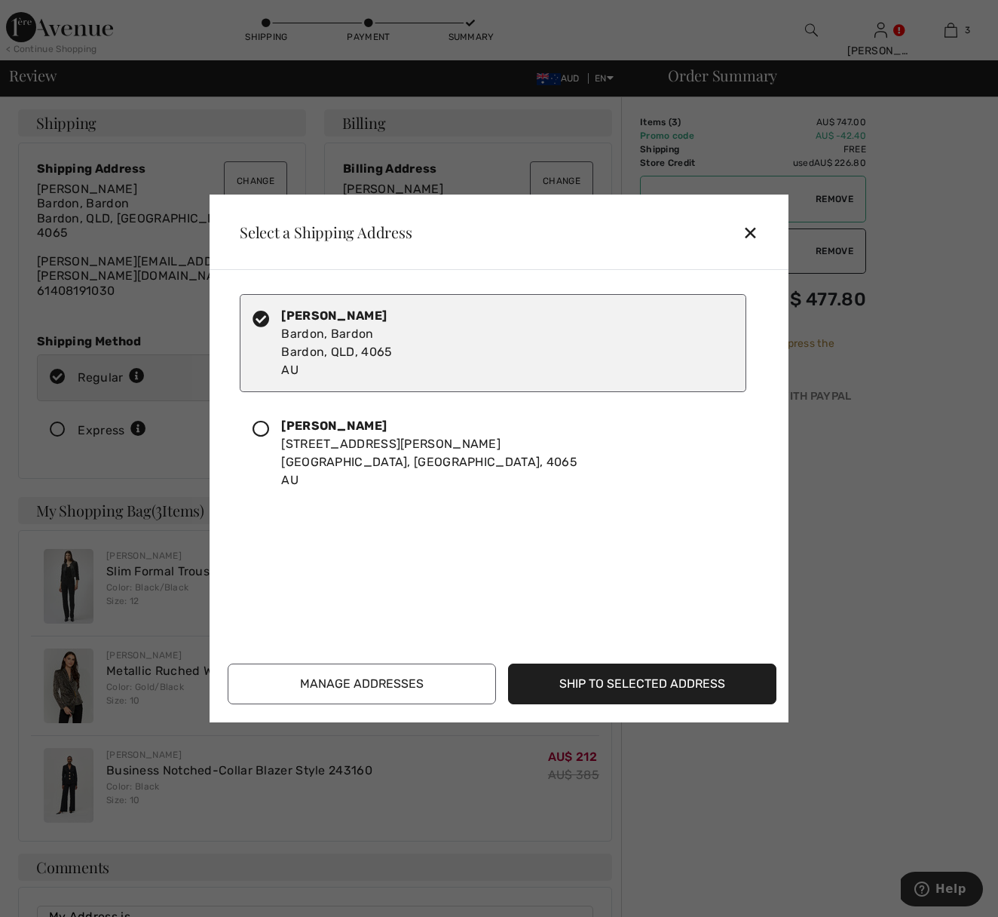
click at [265, 427] on icon at bounding box center [261, 429] width 17 height 17
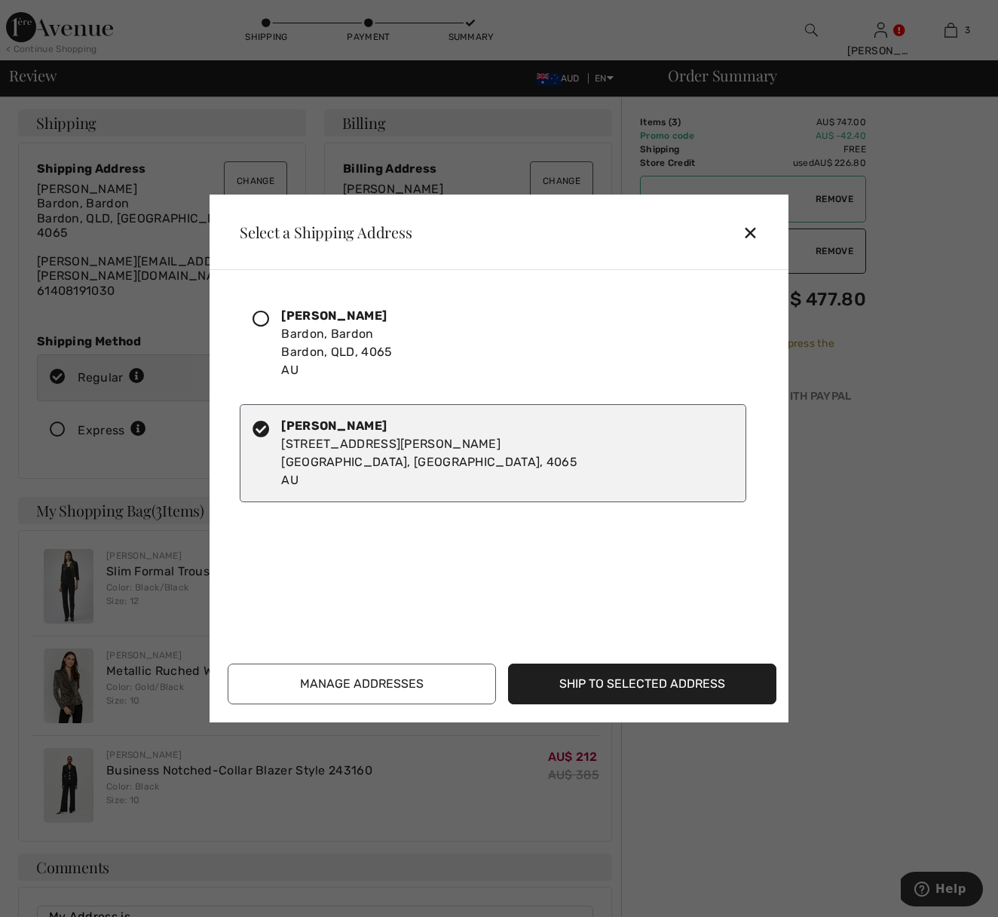
click at [597, 687] on button "Ship to Selected Address" at bounding box center [642, 683] width 268 height 41
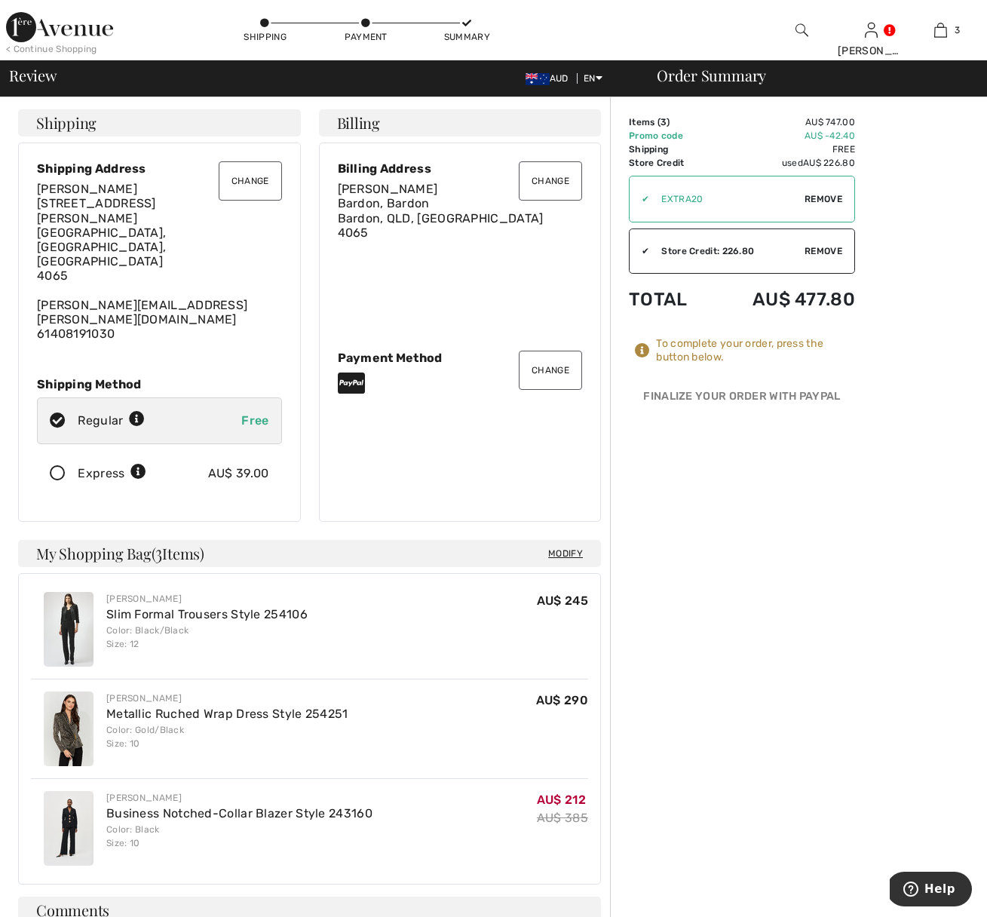
click at [556, 179] on button "Change" at bounding box center [550, 180] width 63 height 39
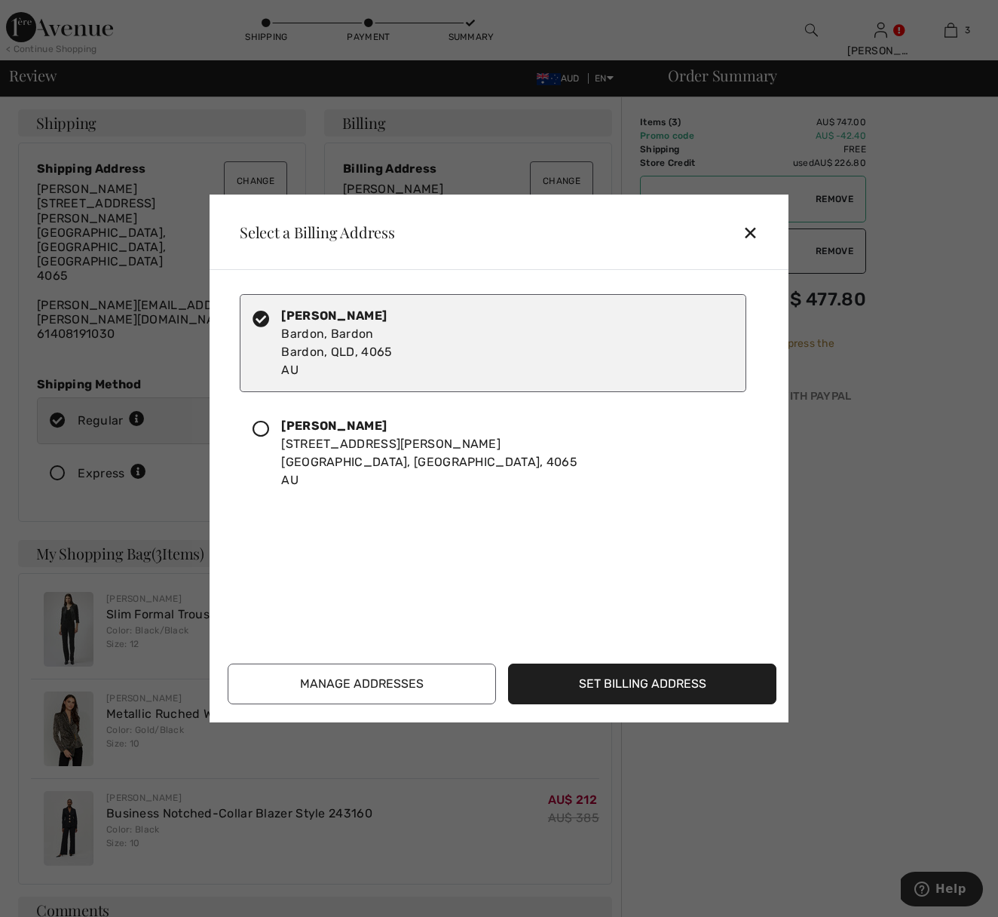
click at [263, 427] on icon at bounding box center [261, 429] width 17 height 17
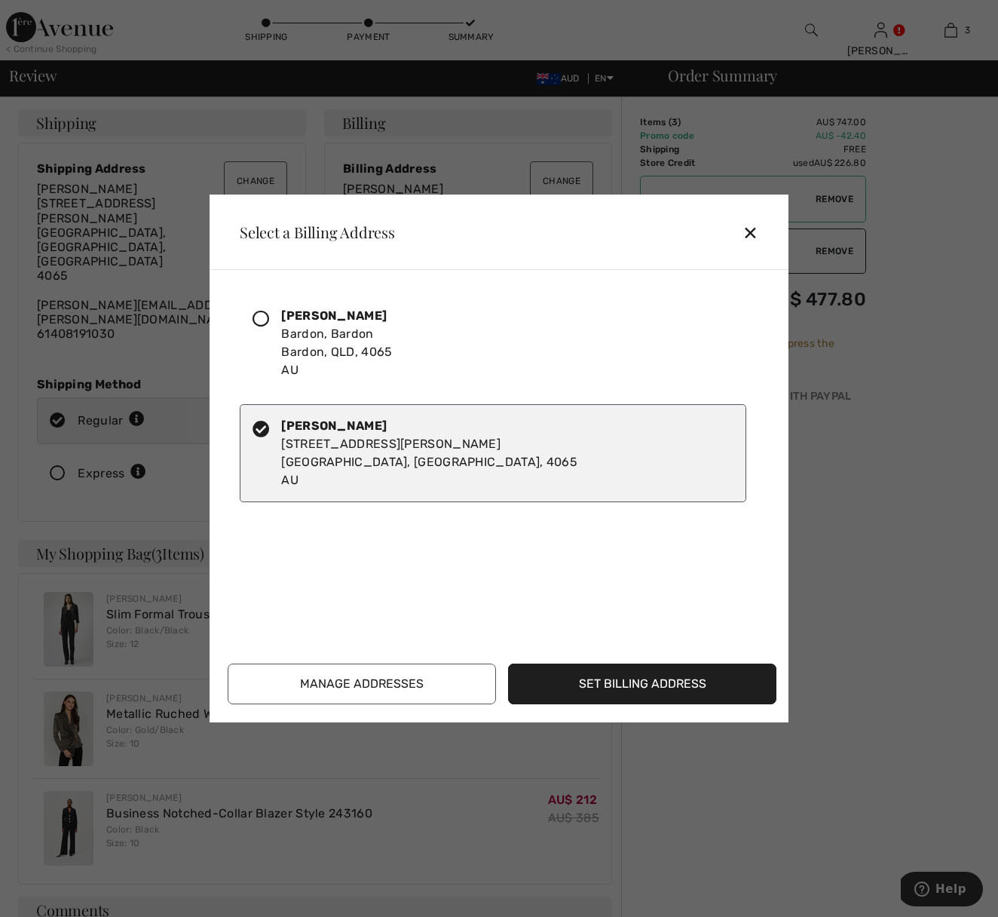
click at [654, 683] on button "Set Billing Address" at bounding box center [642, 683] width 268 height 41
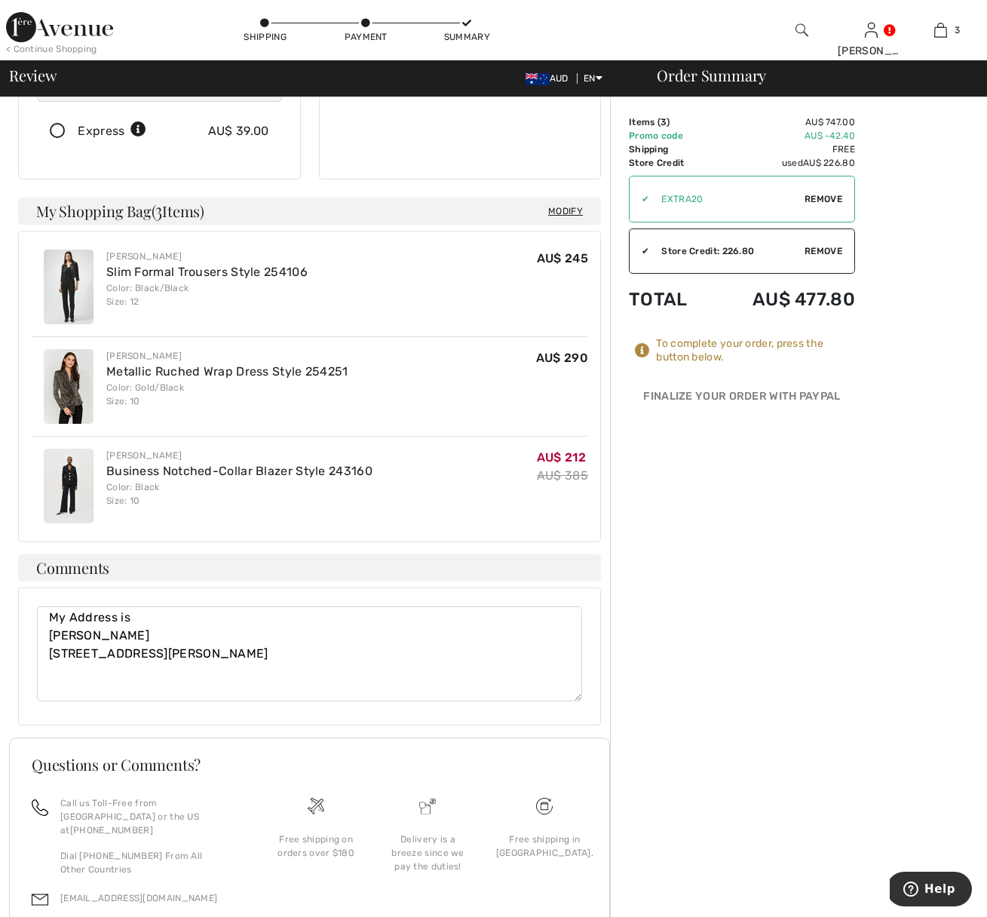
scroll to position [351, 0]
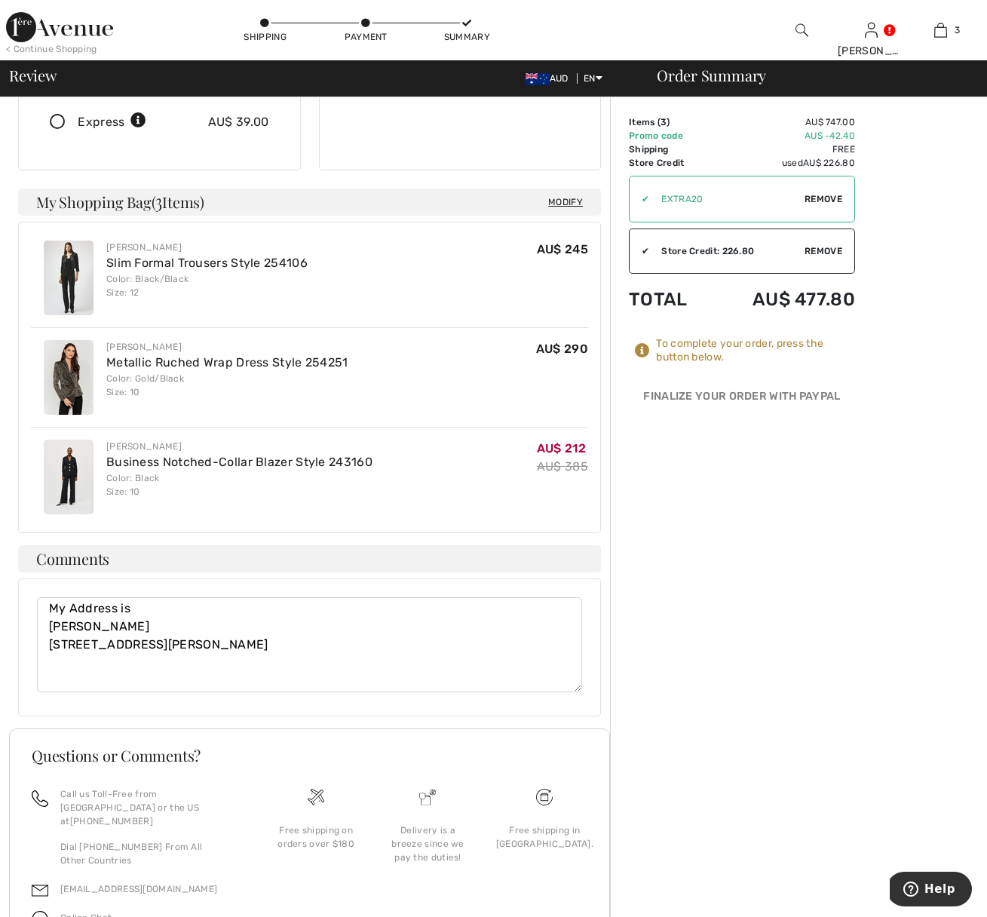
drag, startPoint x: 175, startPoint y: 593, endPoint x: 47, endPoint y: 550, distance: 134.7
click at [47, 597] on textarea "My Address is [PERSON_NAME] [STREET_ADDRESS][PERSON_NAME]" at bounding box center [309, 644] width 545 height 95
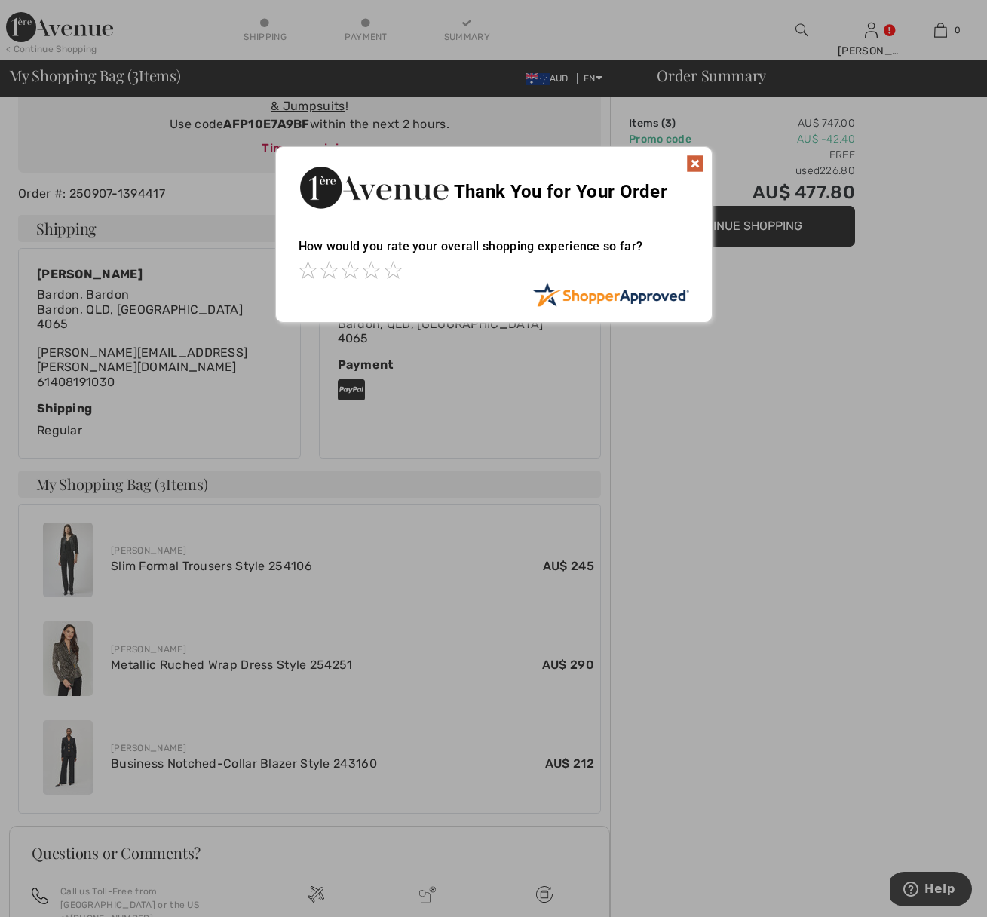
scroll to position [190, 0]
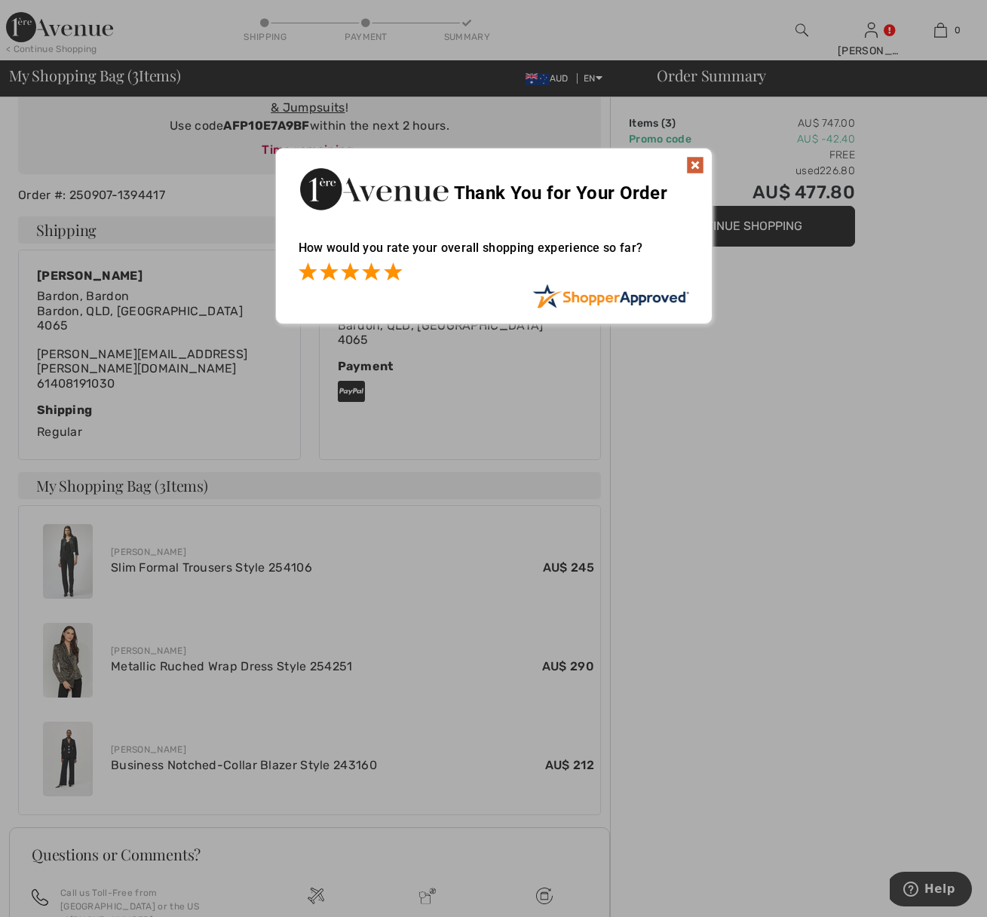
click at [387, 271] on span at bounding box center [393, 271] width 18 height 18
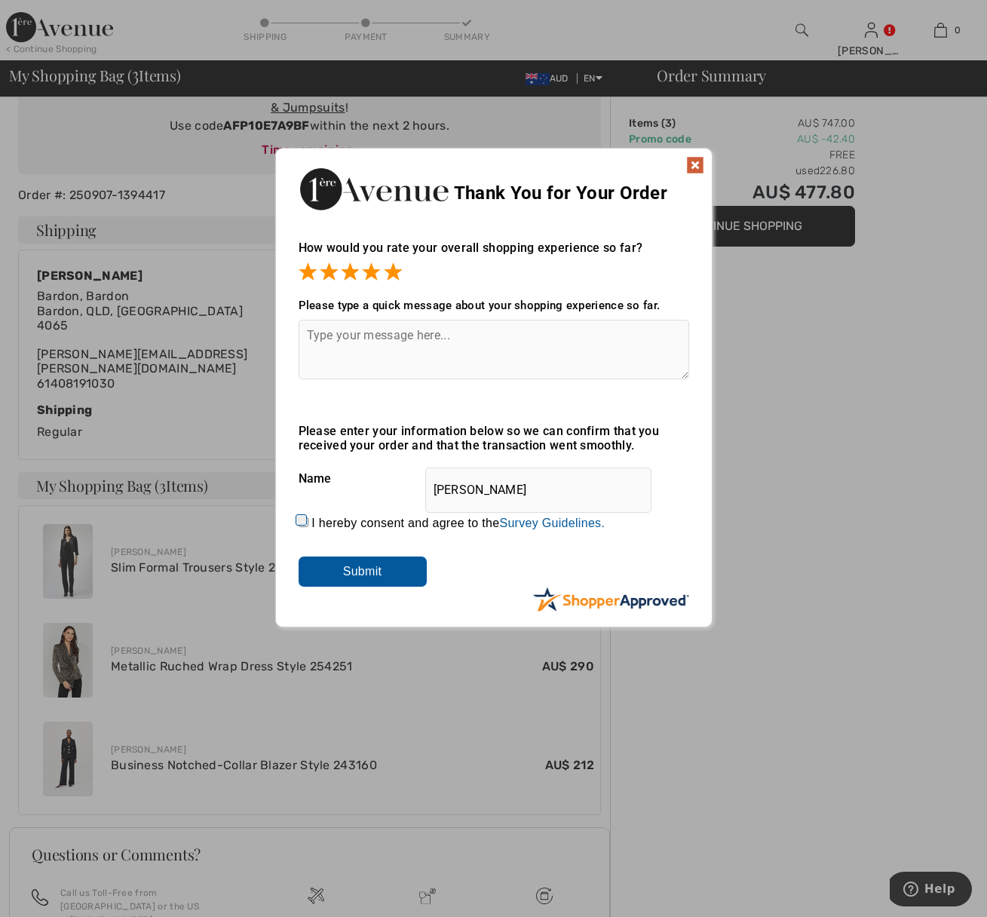
click at [362, 574] on input "Submit" at bounding box center [362, 571] width 128 height 30
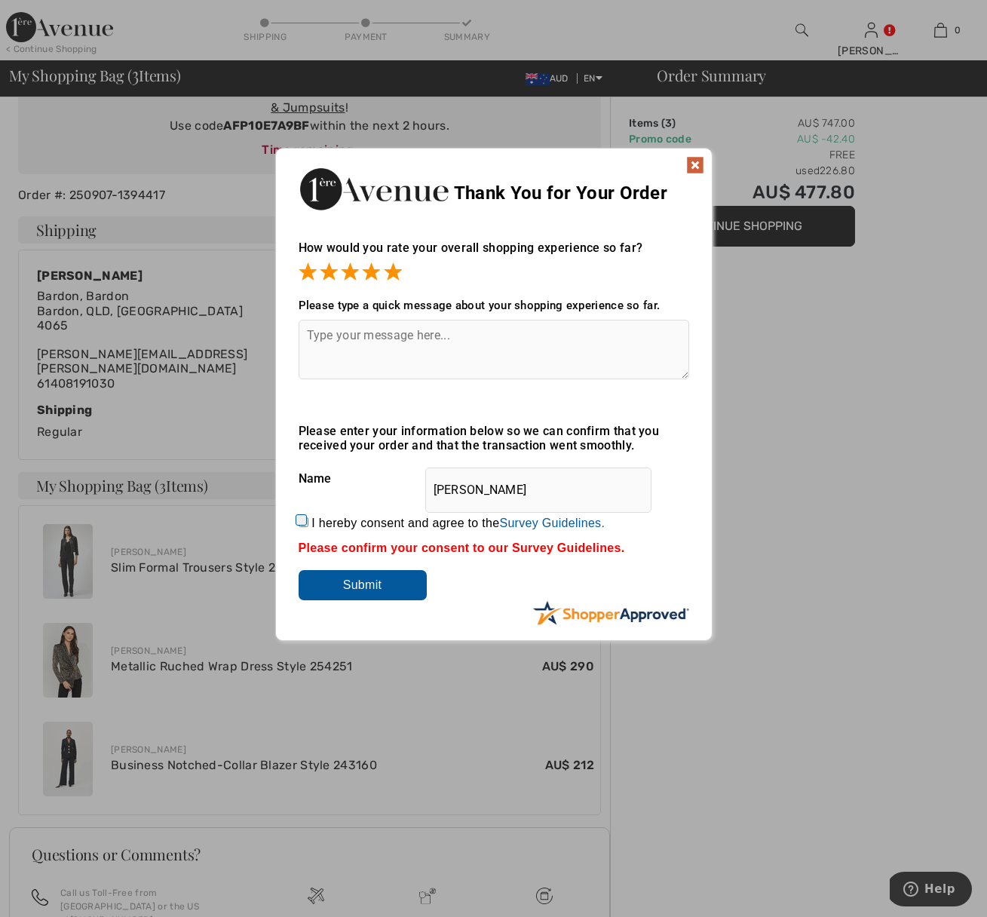
click at [700, 165] on img at bounding box center [695, 165] width 18 height 18
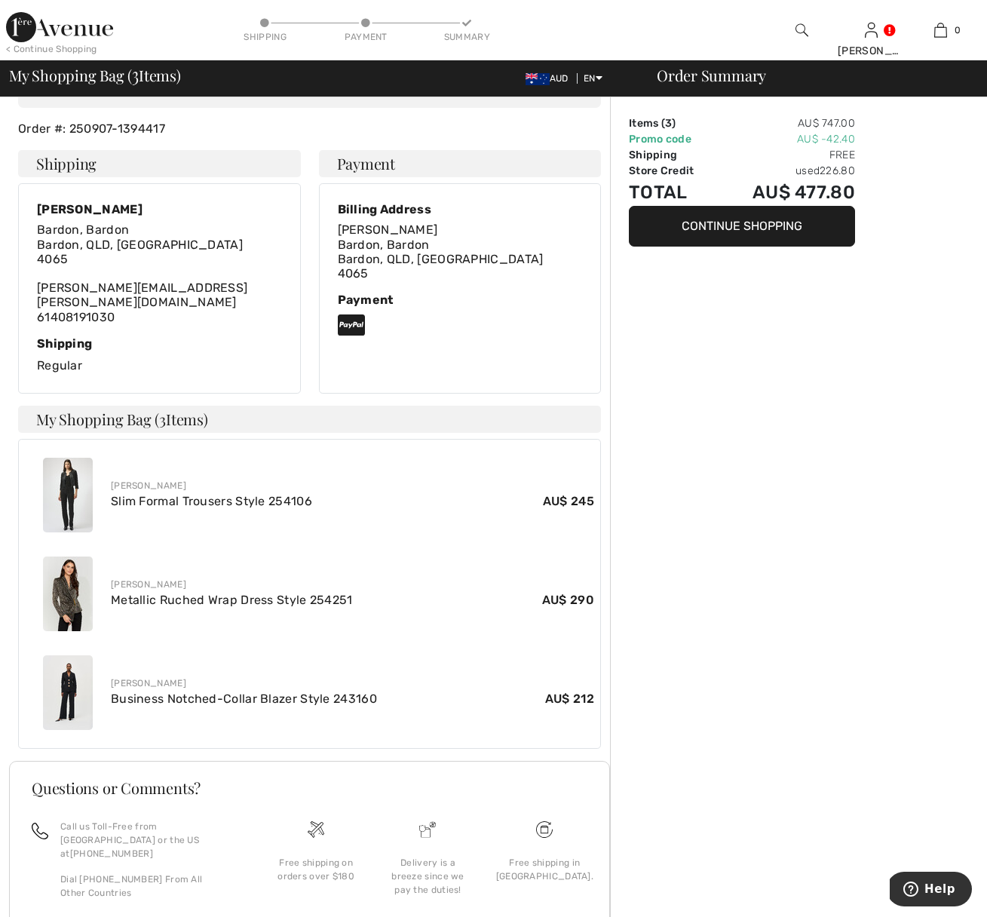
scroll to position [330, 0]
